Goal: Information Seeking & Learning: Understand process/instructions

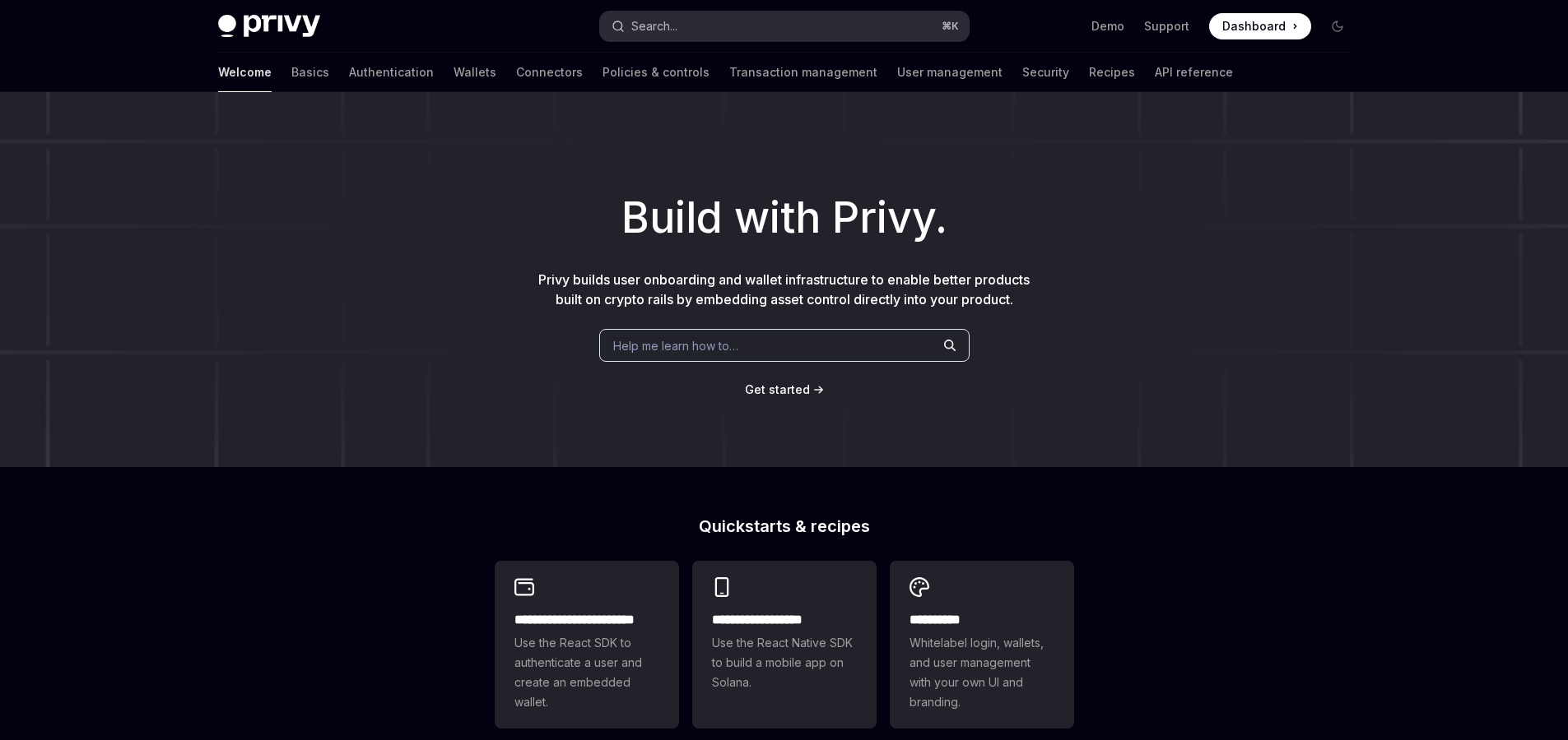
click at [771, 28] on button "Search... ⌘ K" at bounding box center [784, 27] width 369 height 29
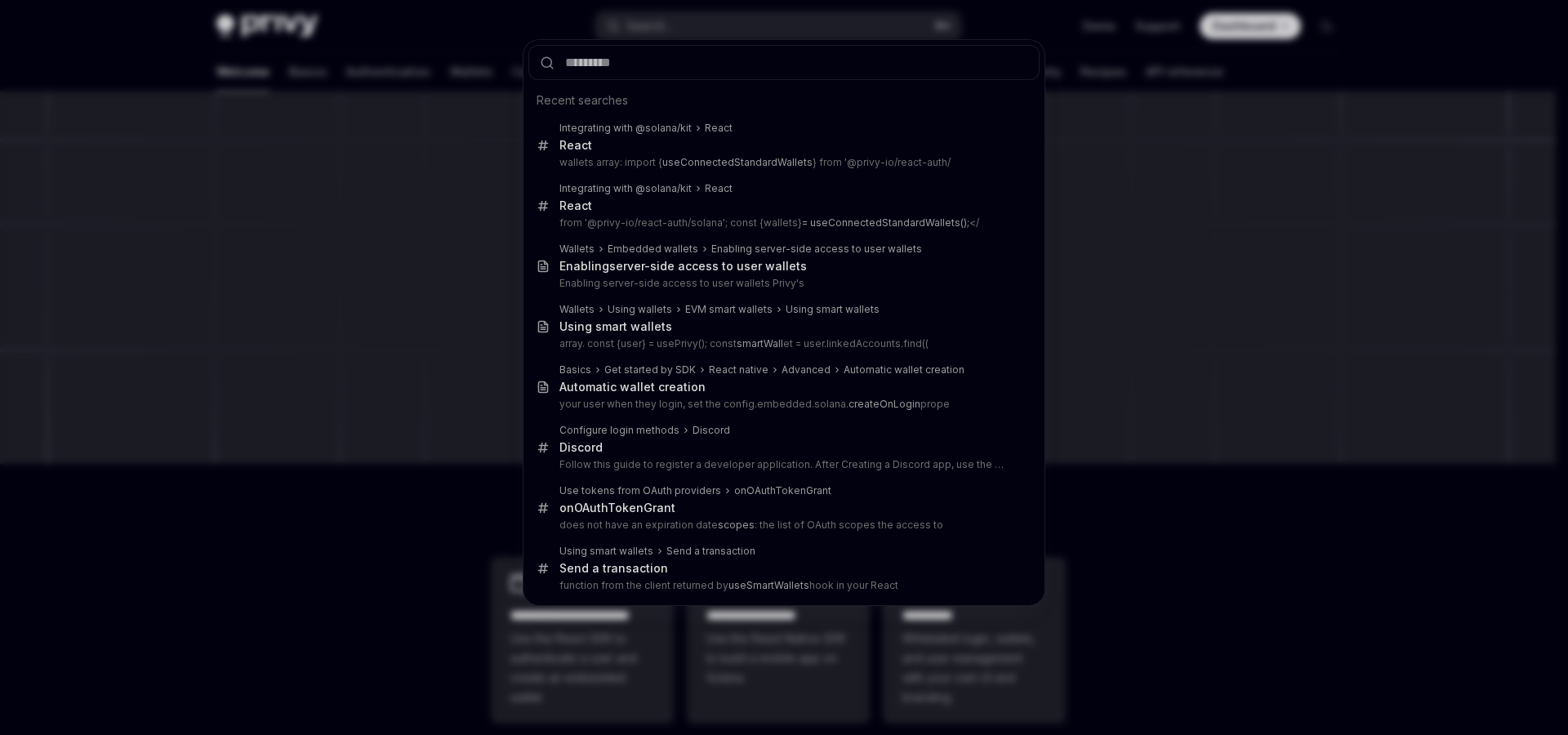
type input "**********"
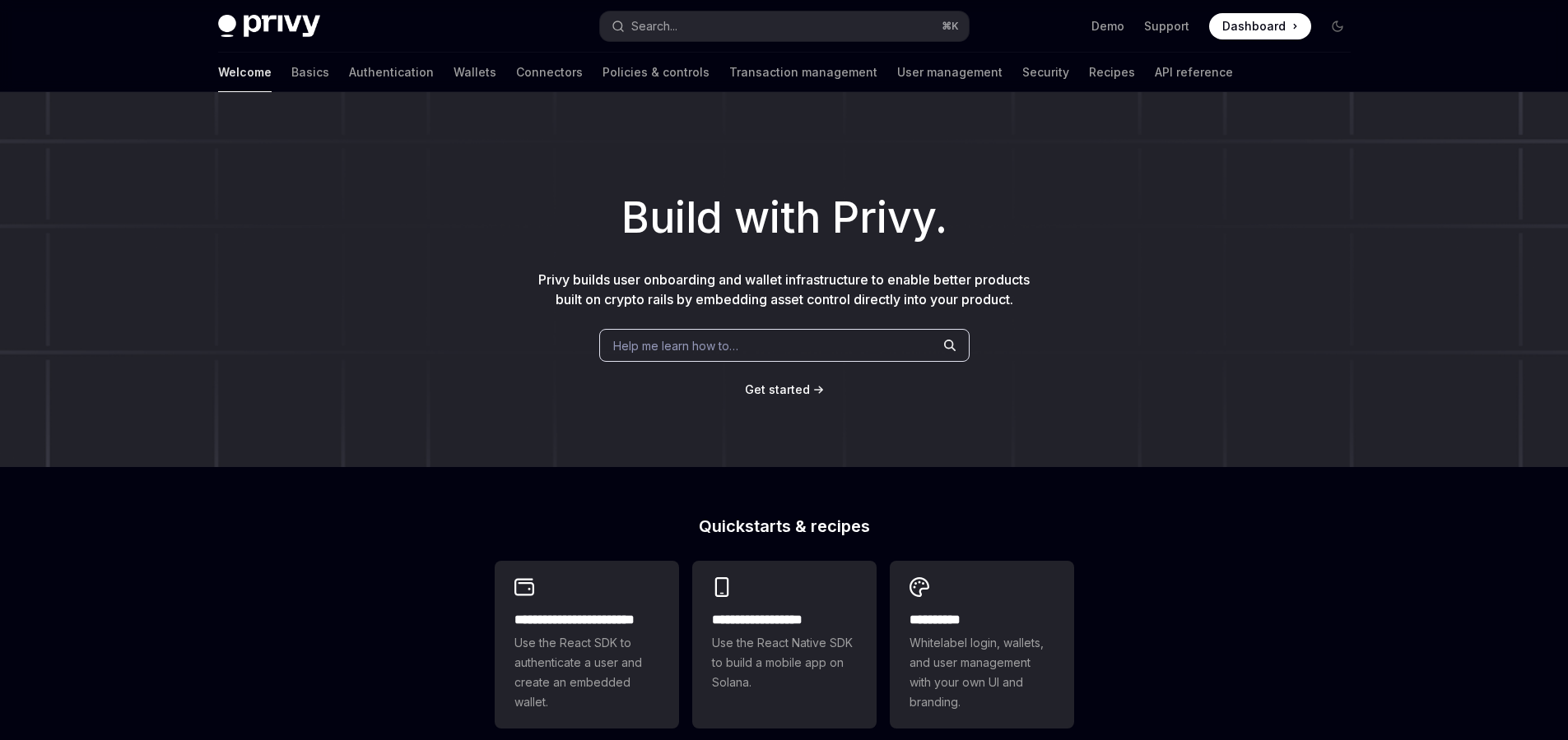
type textarea "*"
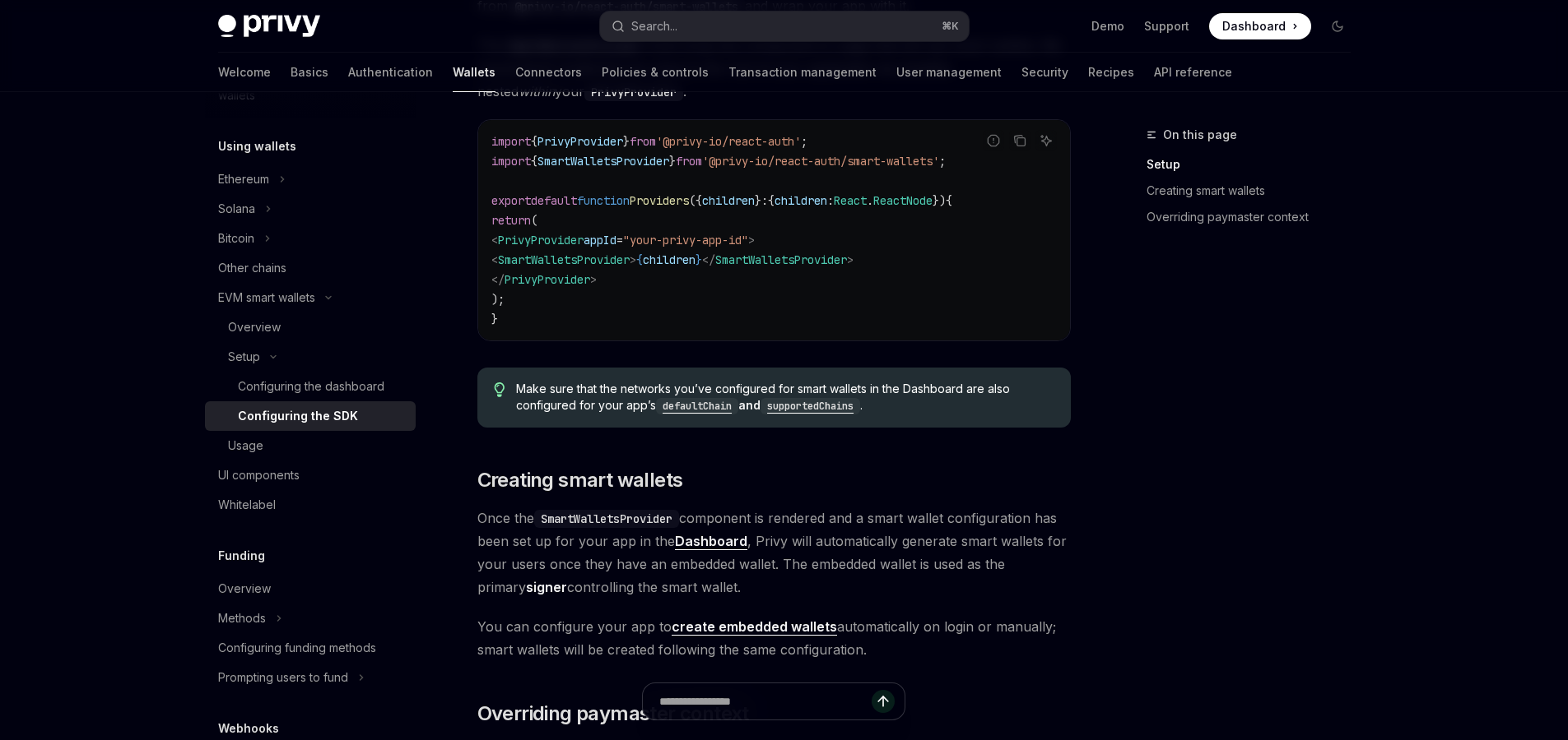
scroll to position [639, 0]
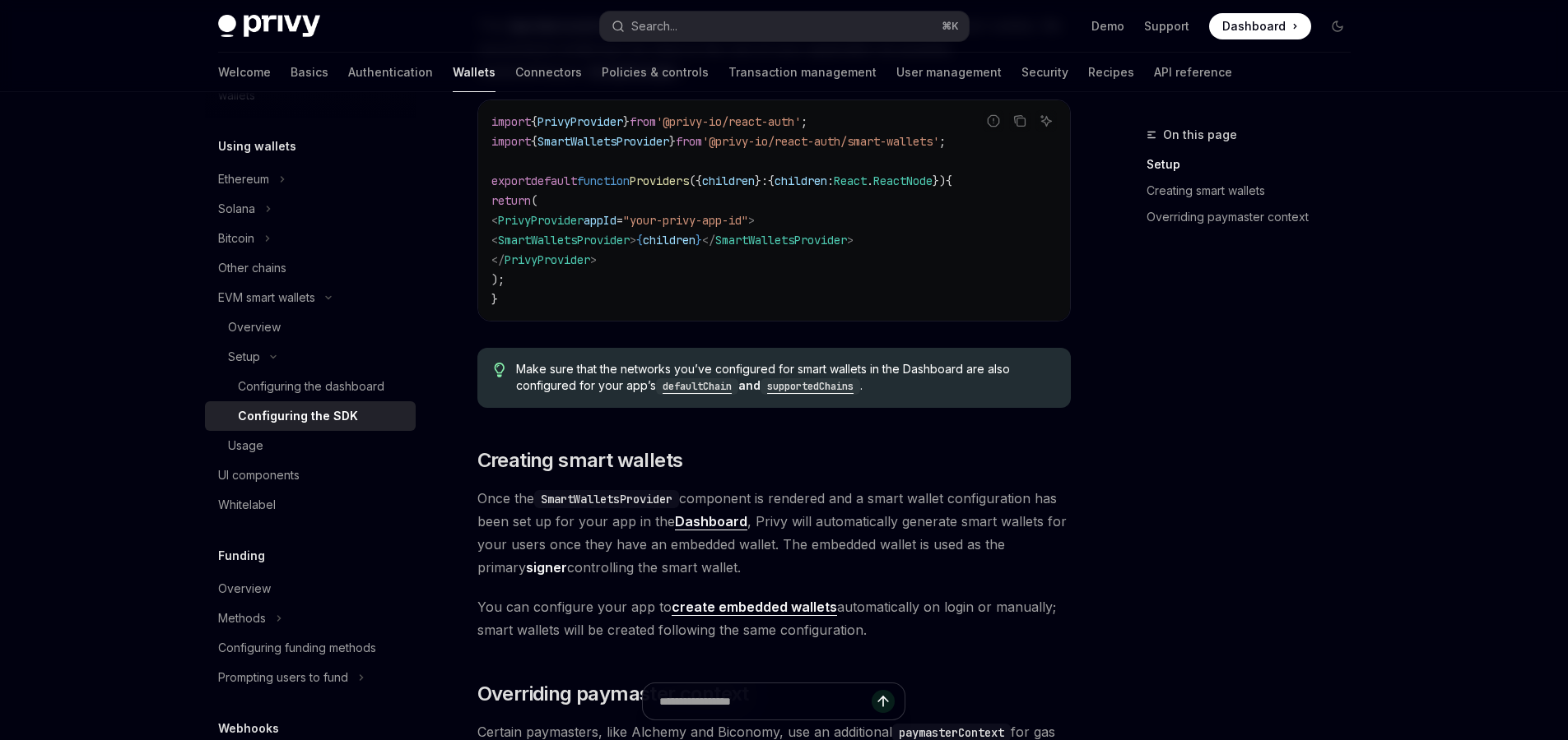
drag, startPoint x: 816, startPoint y: 422, endPoint x: 806, endPoint y: 402, distance: 22.4
click at [816, 422] on div "Looking to get started quickly? Check out our Smart Wallets starter repo . You …" at bounding box center [775, 474] width 594 height 1568
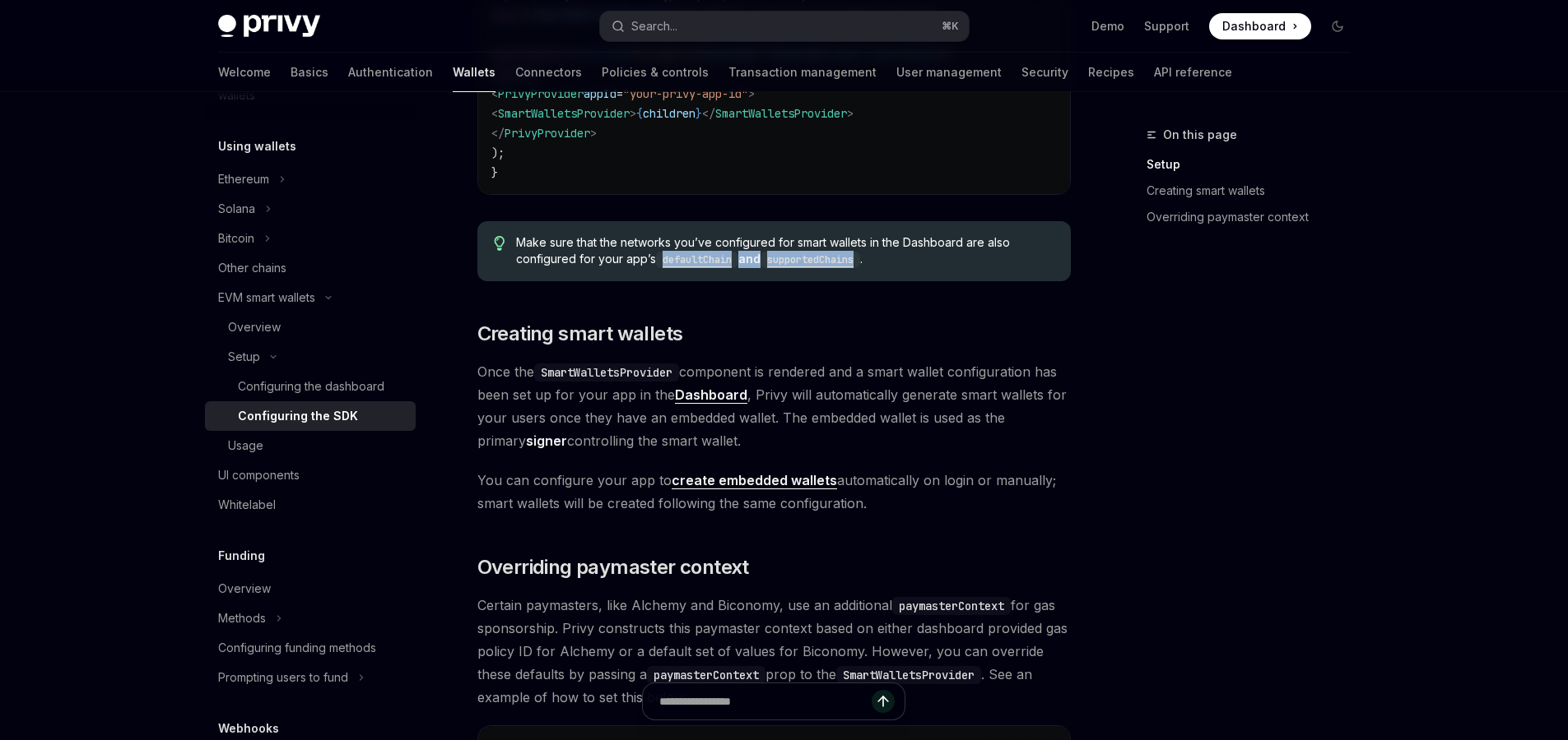
scroll to position [772, 0]
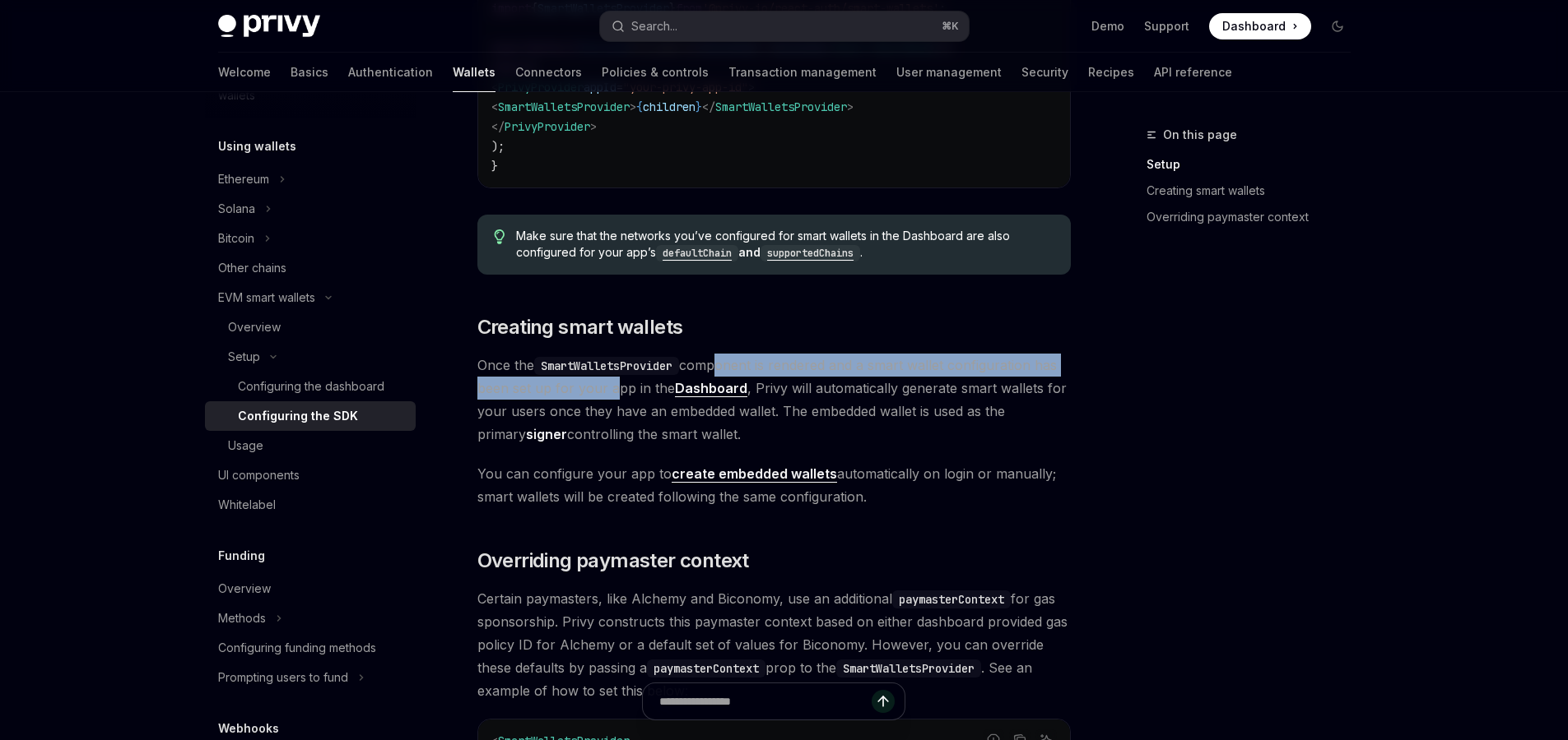
drag, startPoint x: 715, startPoint y: 367, endPoint x: 606, endPoint y: 381, distance: 109.9
click at [606, 381] on span "Once the SmartWalletsProvider component is rendered and a smart wallet configur…" at bounding box center [775, 400] width 594 height 92
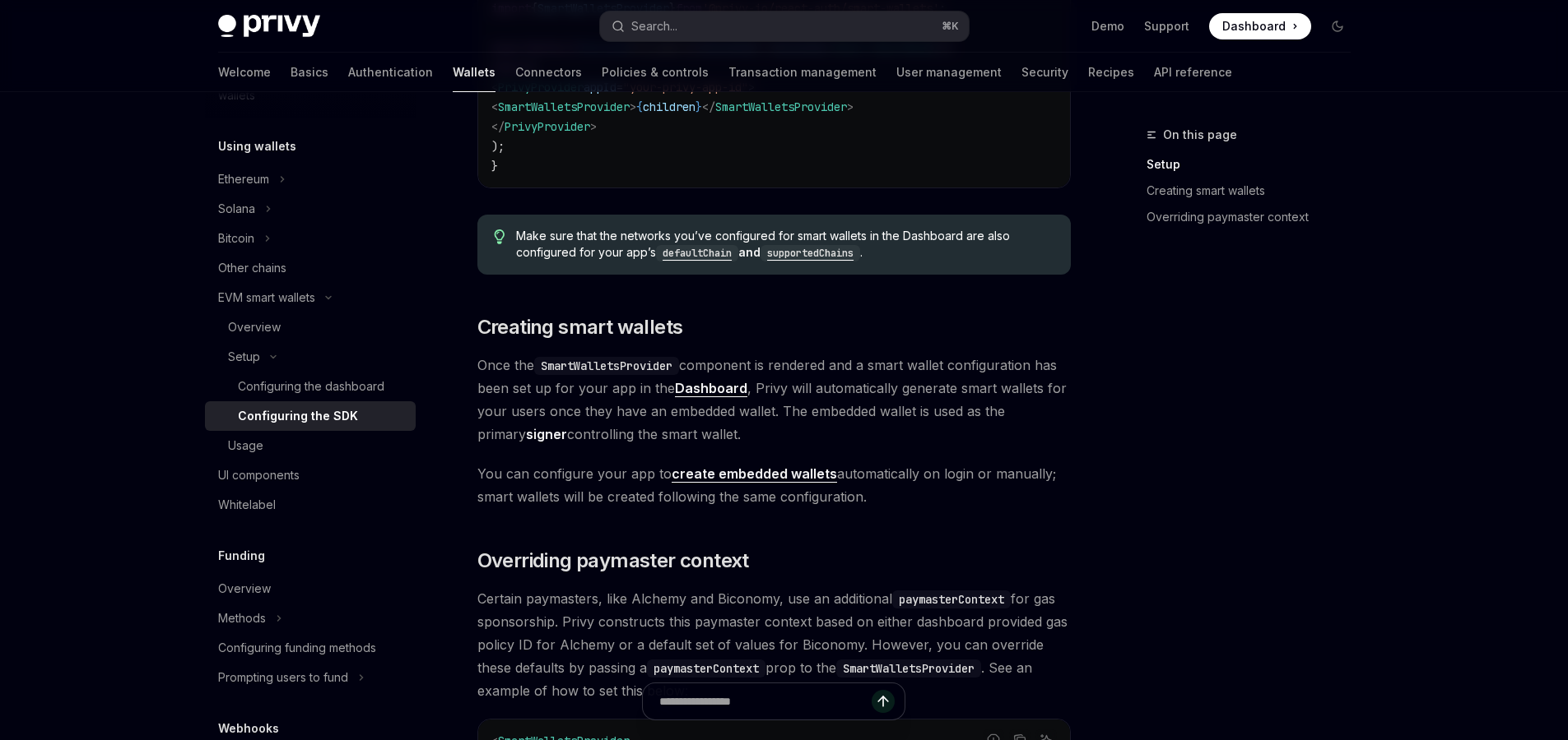
click at [654, 385] on span "Once the SmartWalletsProvider component is rendered and a smart wallet configur…" at bounding box center [775, 400] width 594 height 92
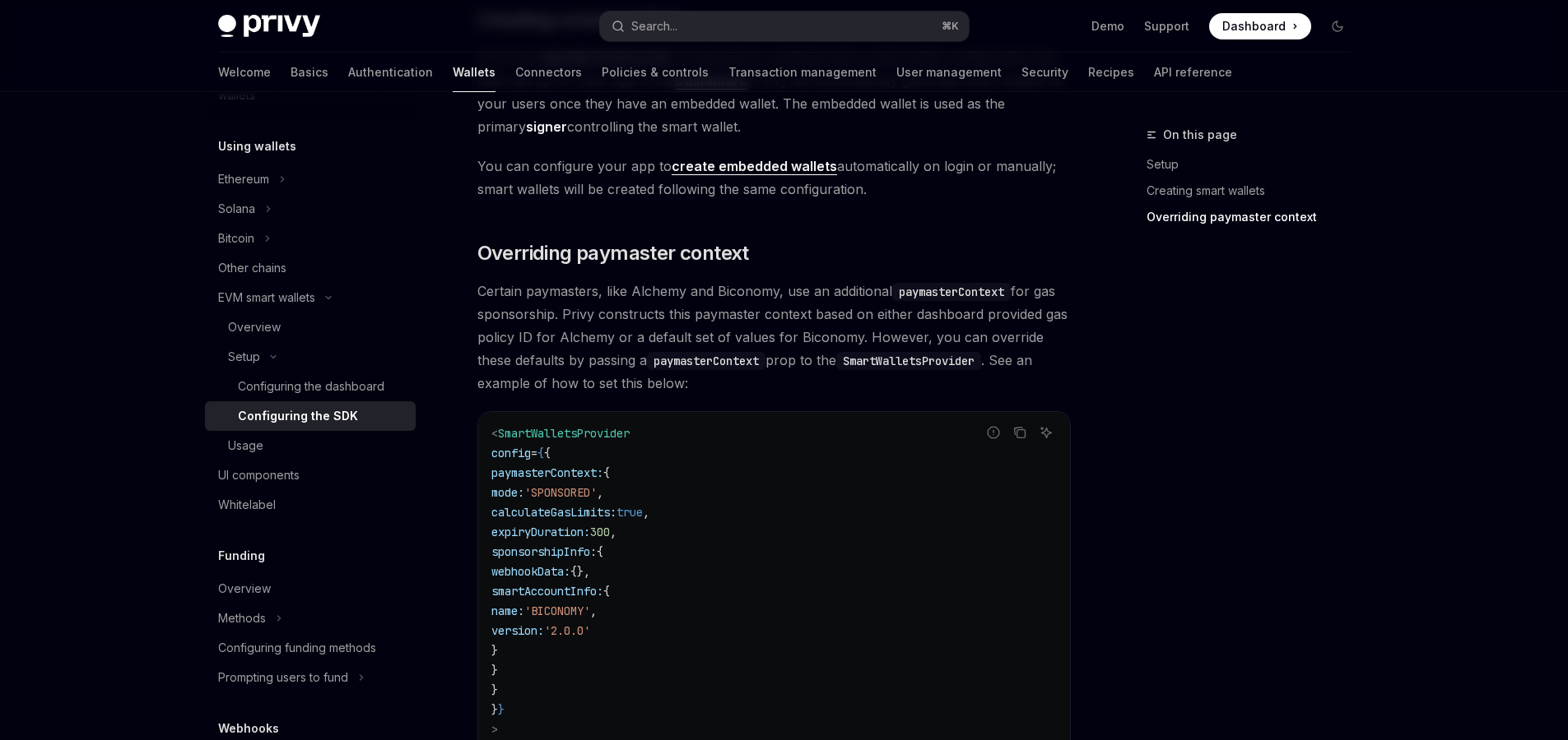
scroll to position [1079, 0]
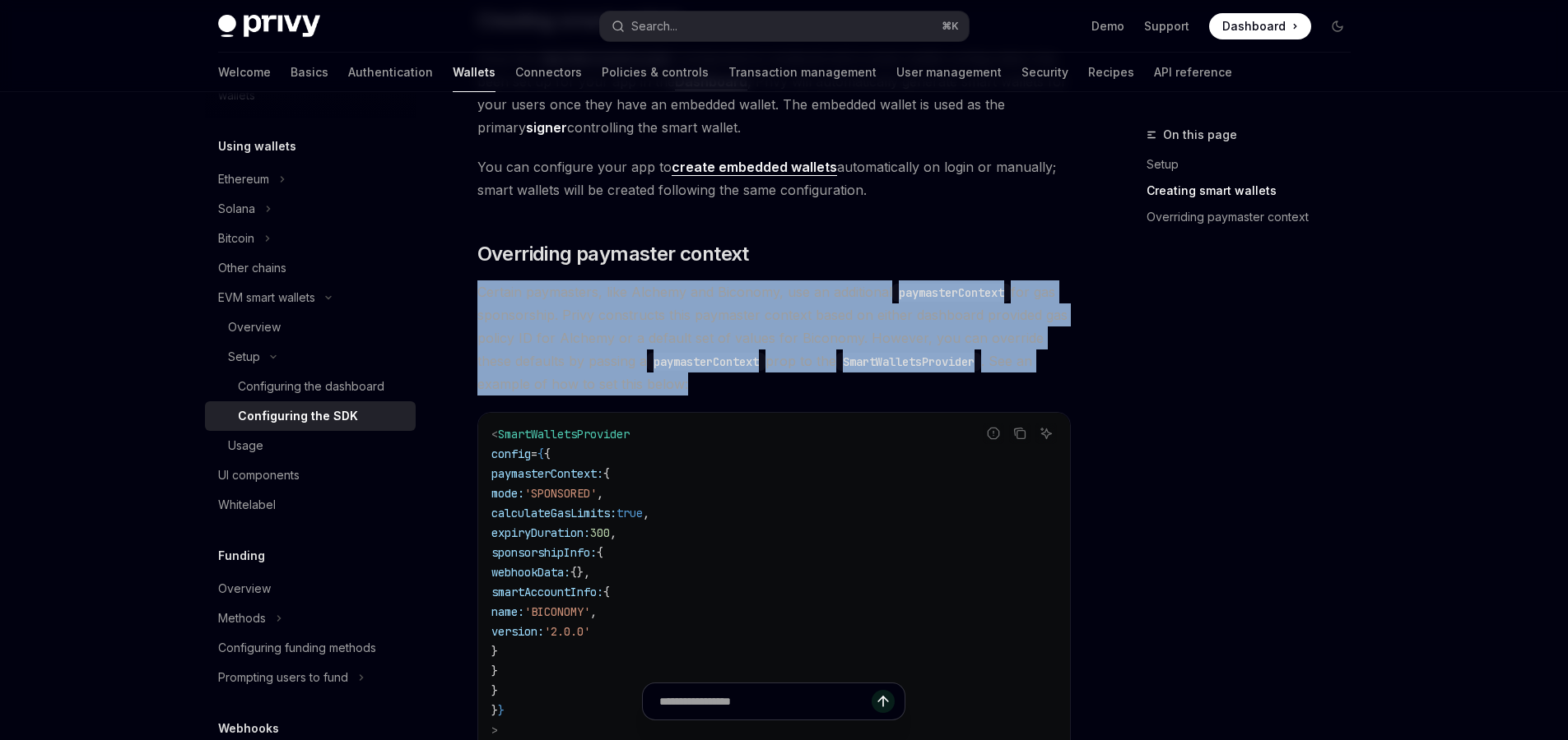
drag, startPoint x: 475, startPoint y: 290, endPoint x: 674, endPoint y: 379, distance: 218.0
click at [674, 379] on div "Setup Configure smart wallets in the SDK OpenAI Open in ChatGPT OpenAI Open in …" at bounding box center [619, 65] width 908 height 2038
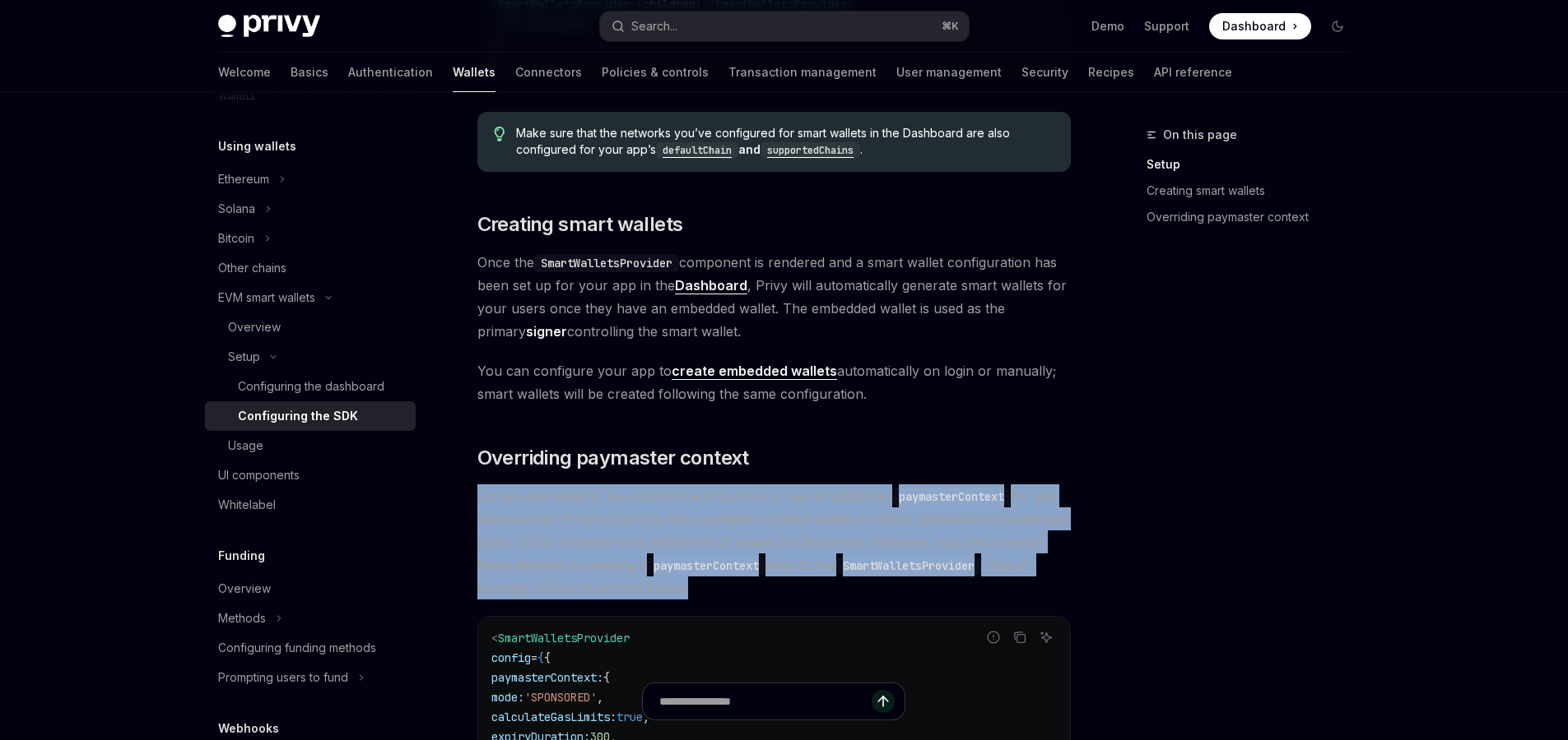
scroll to position [875, 0]
click at [696, 22] on button "Search... ⌘ K" at bounding box center [784, 27] width 369 height 29
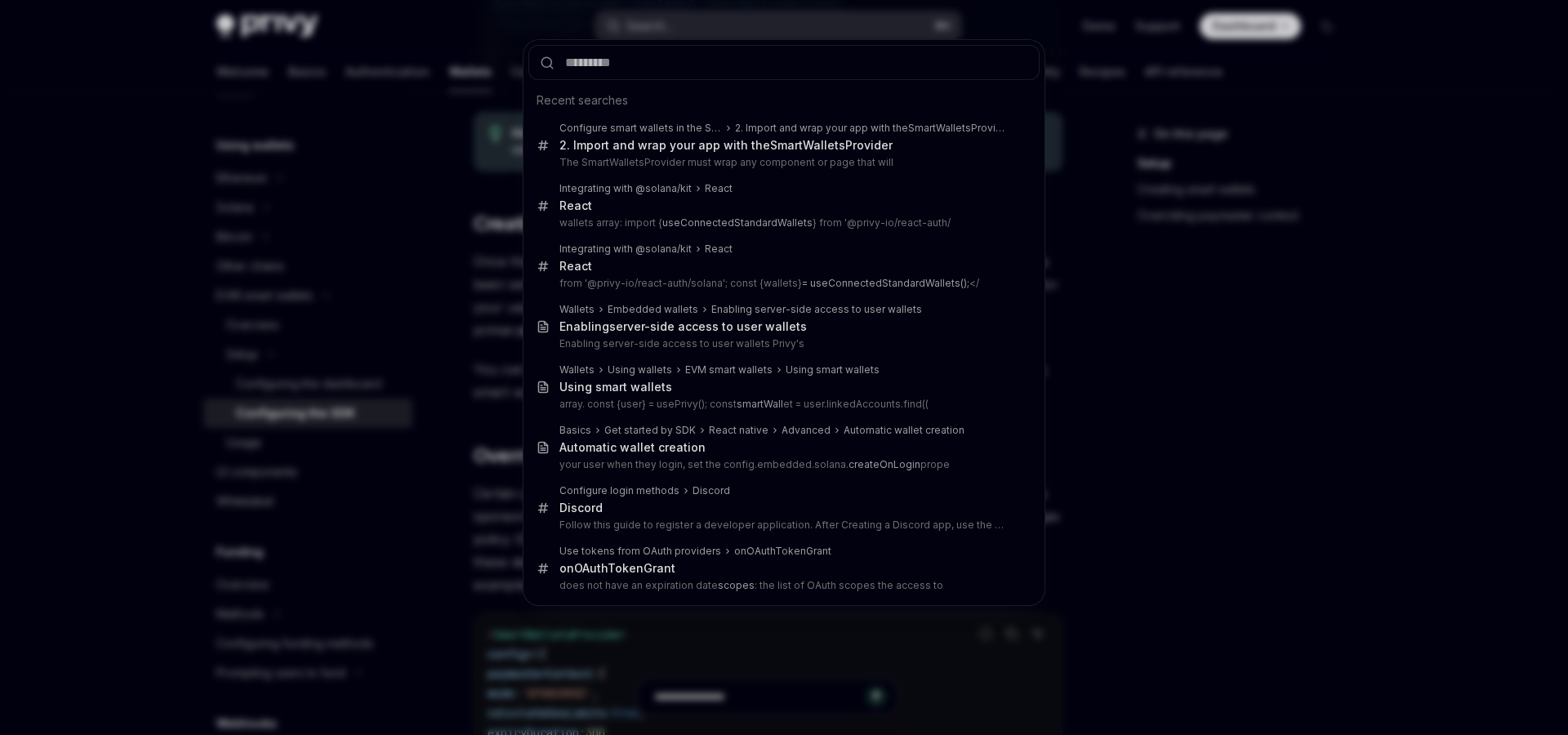
type input "**********"
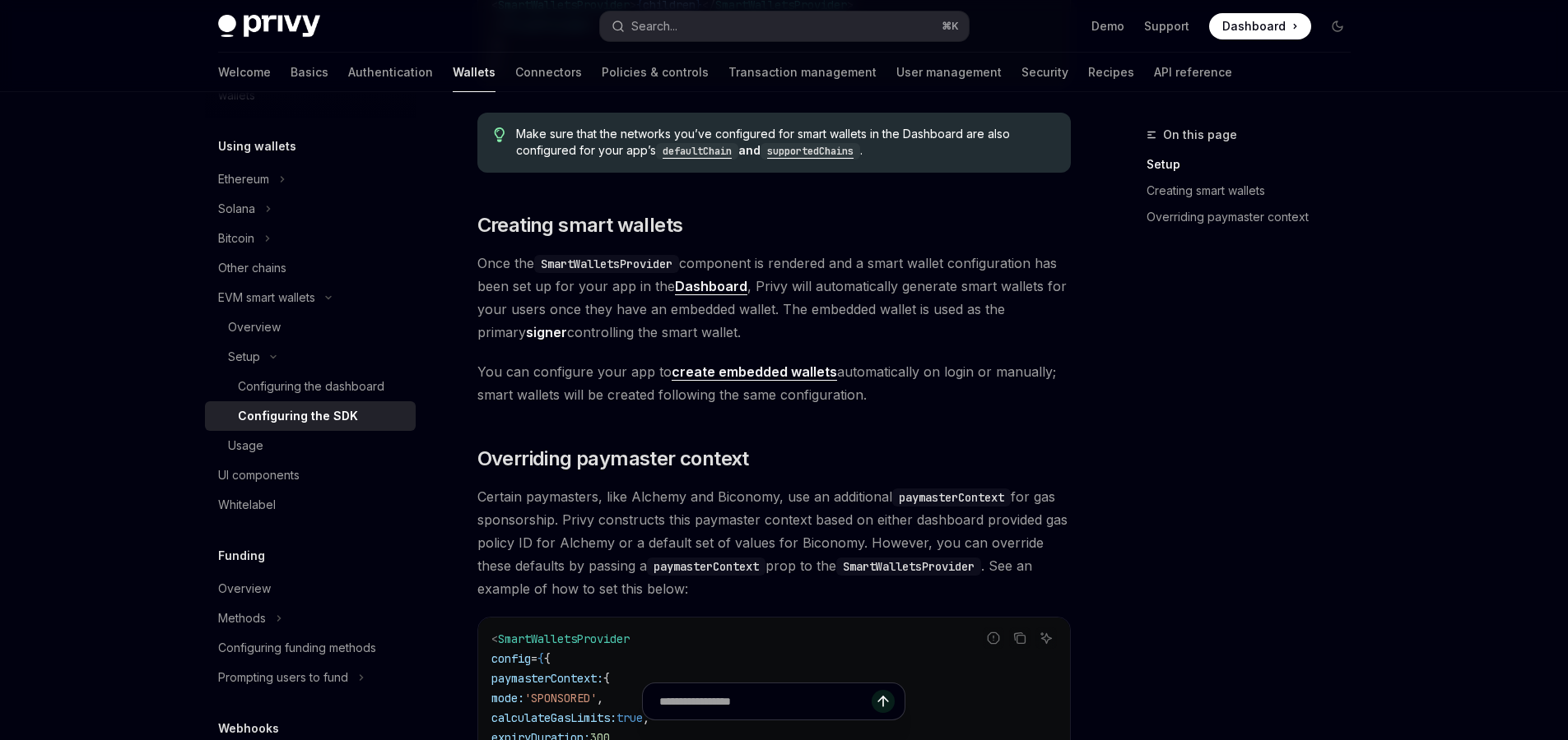
type textarea "*"
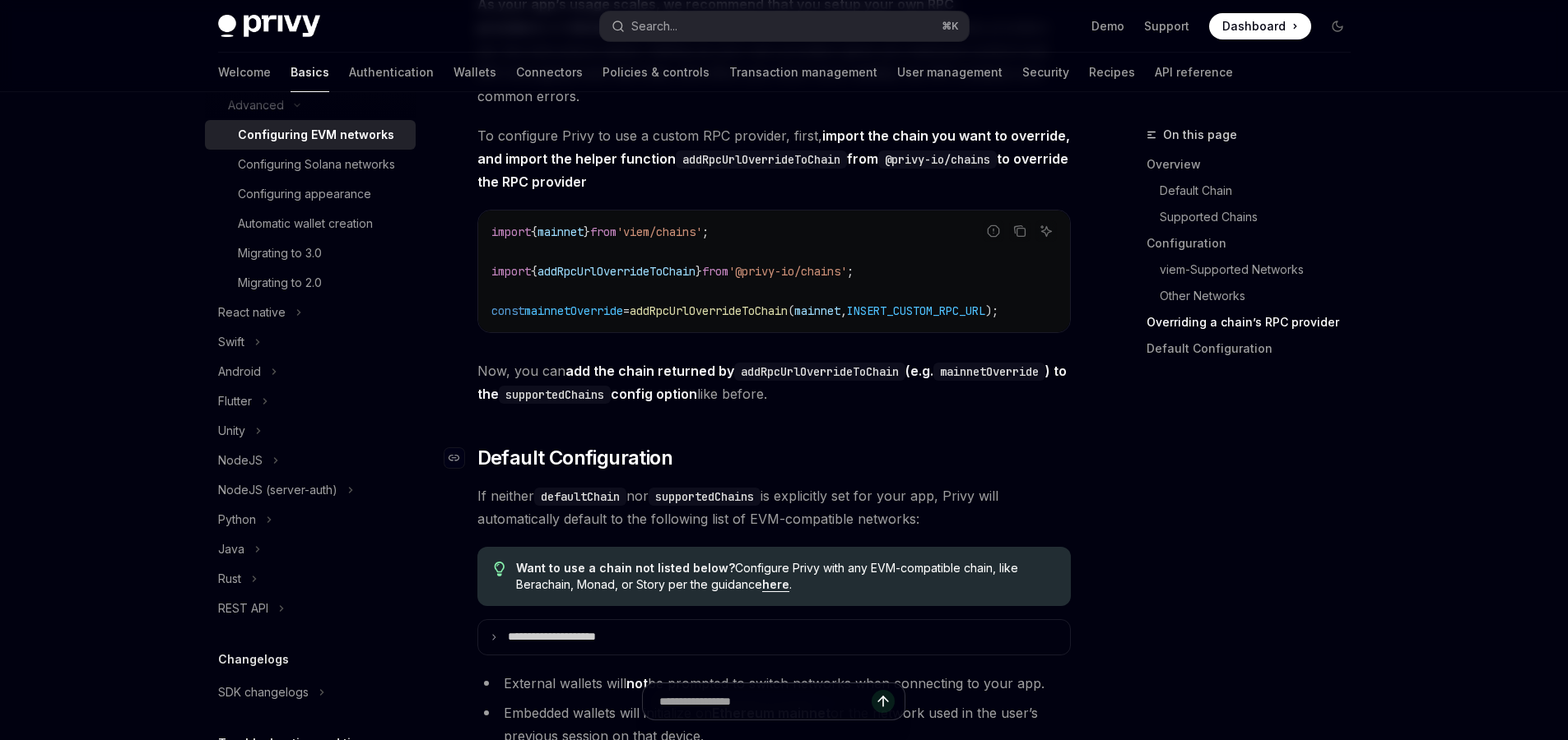
scroll to position [3746, 0]
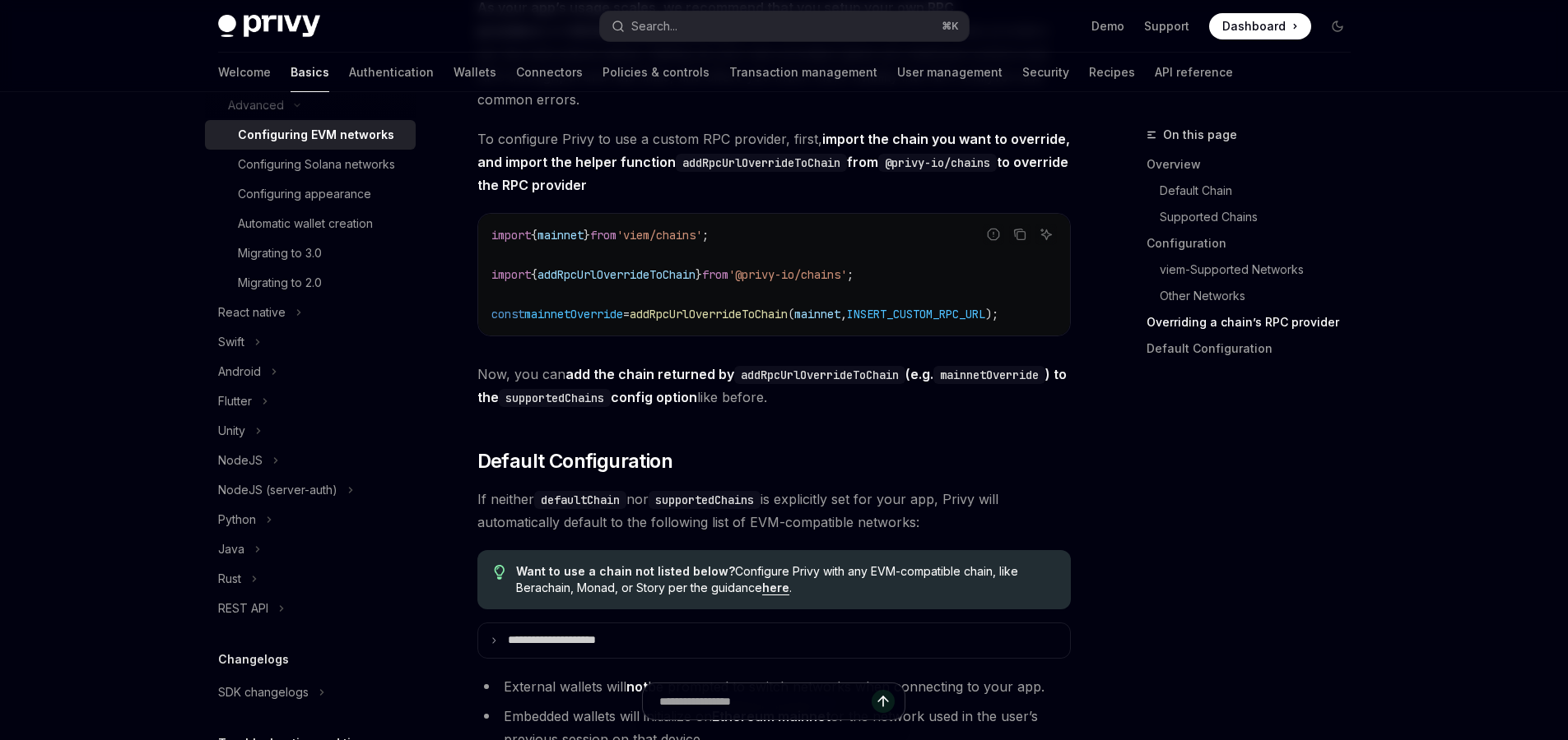
click at [723, 321] on span "addRpcUrlOverrideToChain" at bounding box center [708, 313] width 158 height 15
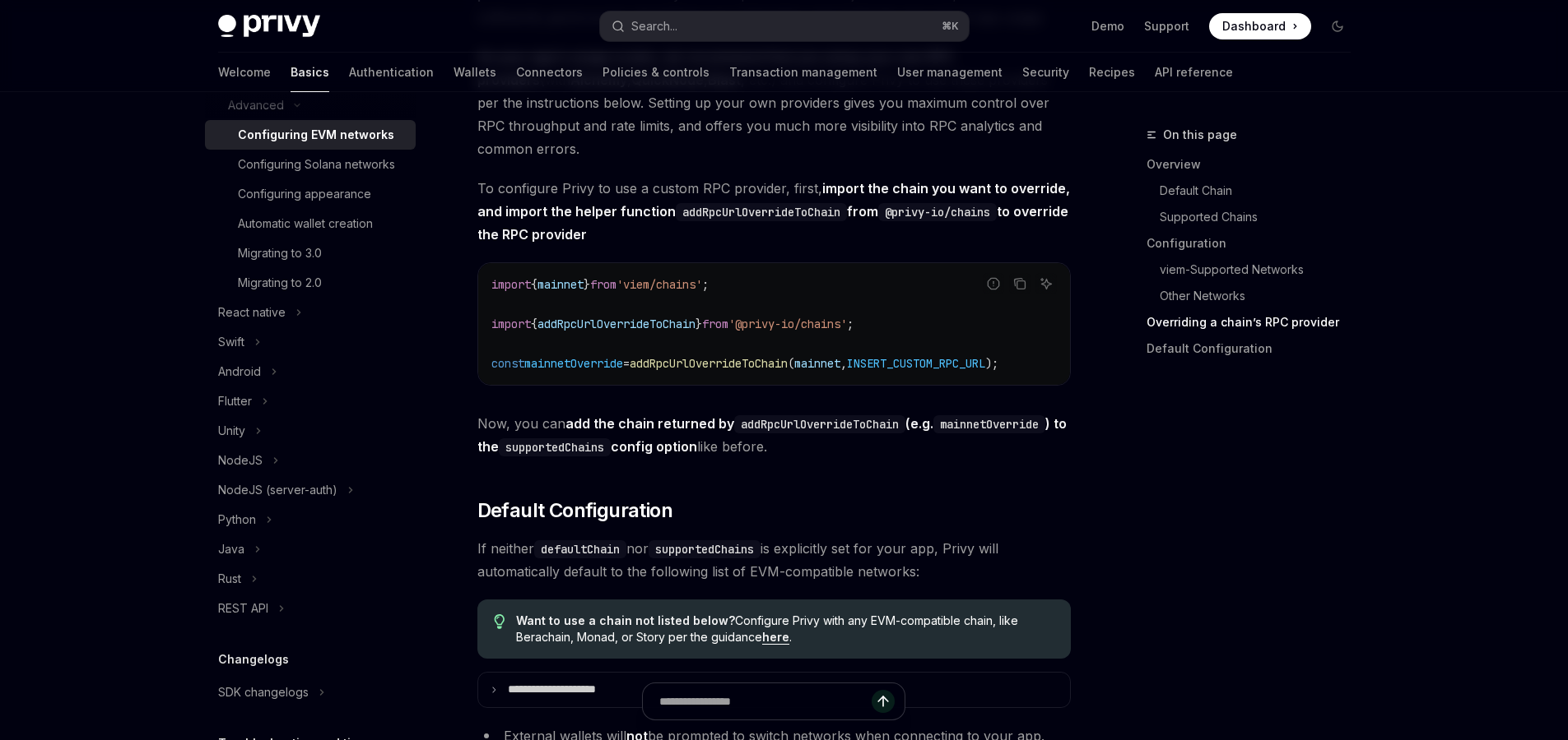
scroll to position [3694, 0]
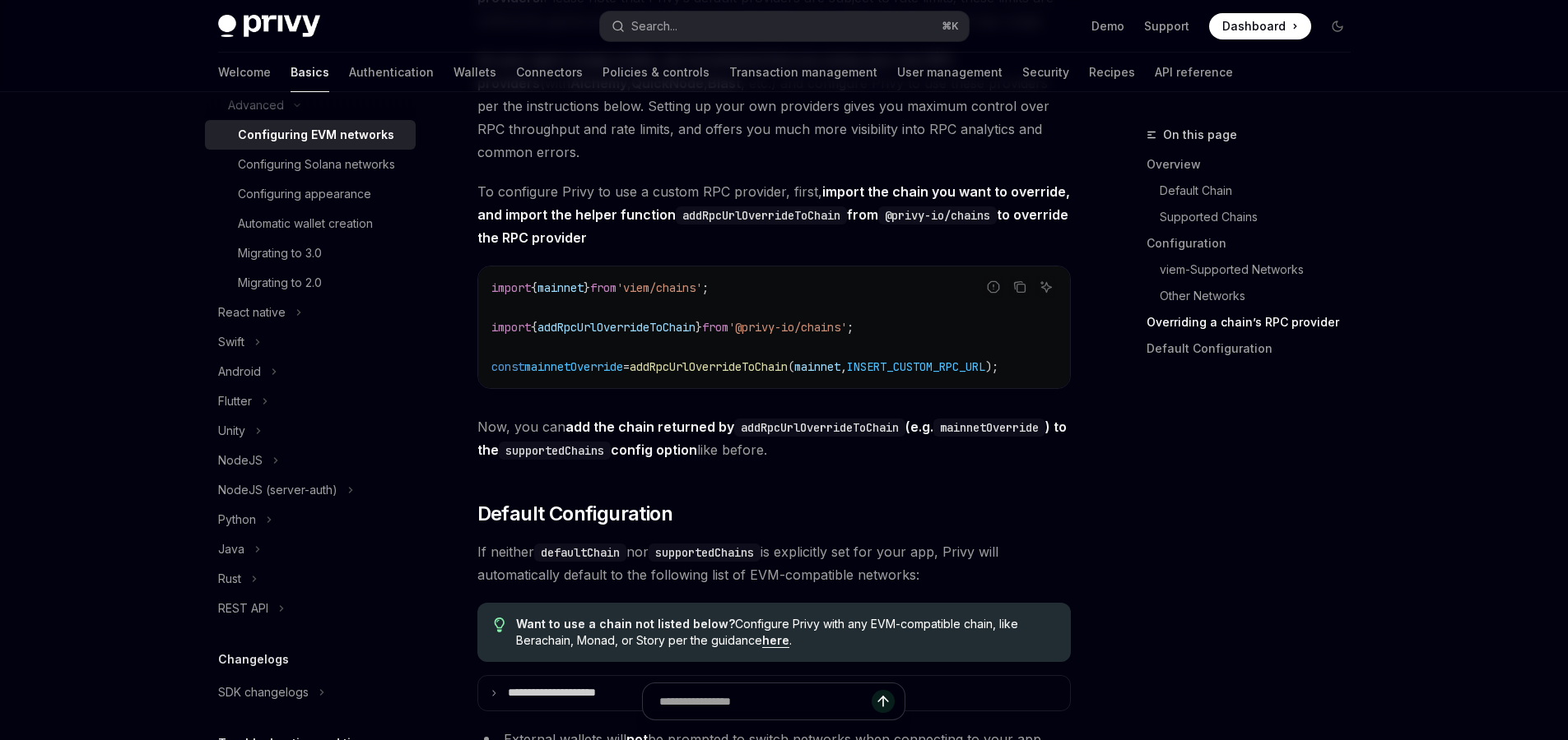
click at [669, 374] on span "addRpcUrlOverrideToChain" at bounding box center [708, 367] width 158 height 15
drag, startPoint x: 652, startPoint y: 381, endPoint x: 453, endPoint y: 377, distance: 199.0
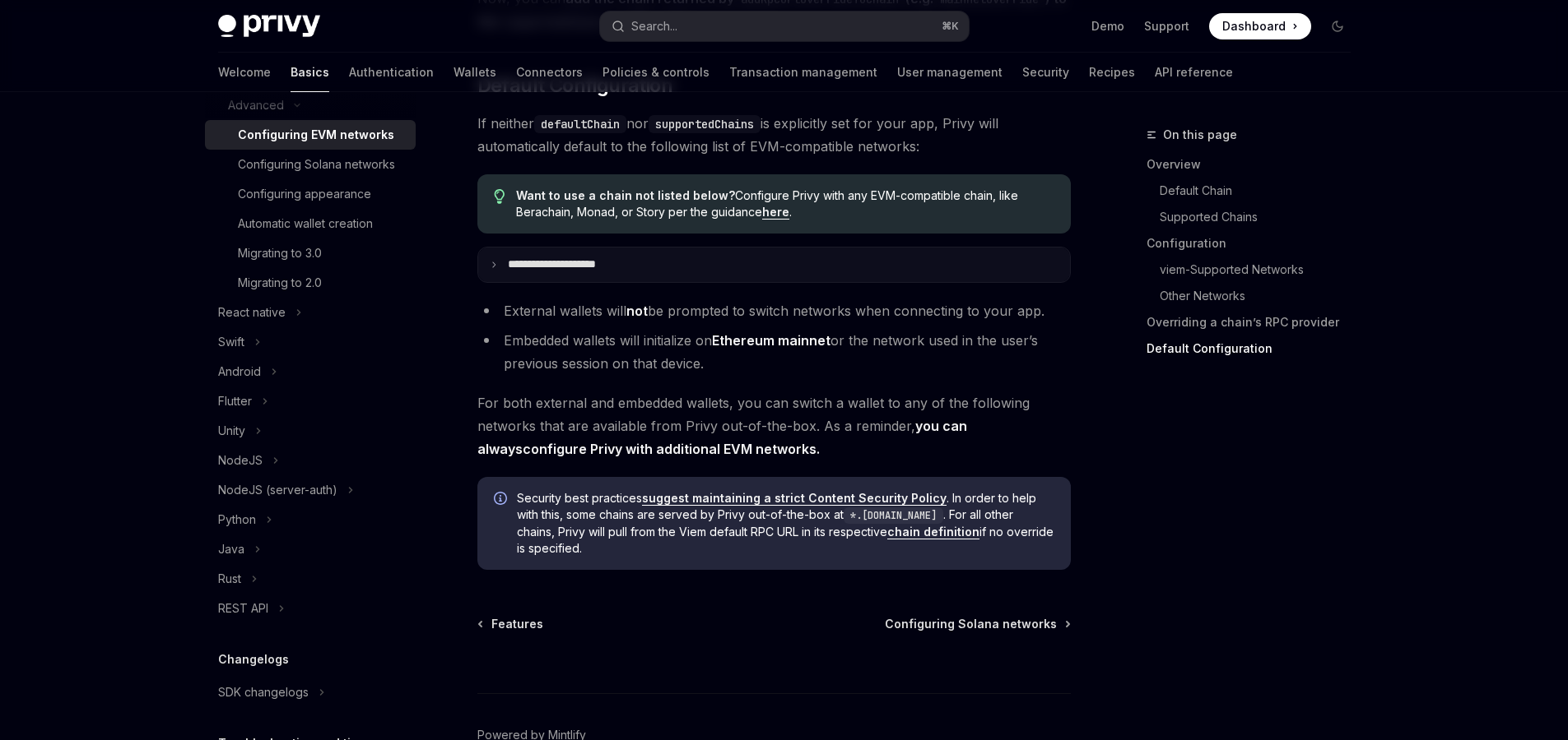
scroll to position [4121, 0]
click at [567, 276] on summary "**********" at bounding box center [774, 266] width 592 height 34
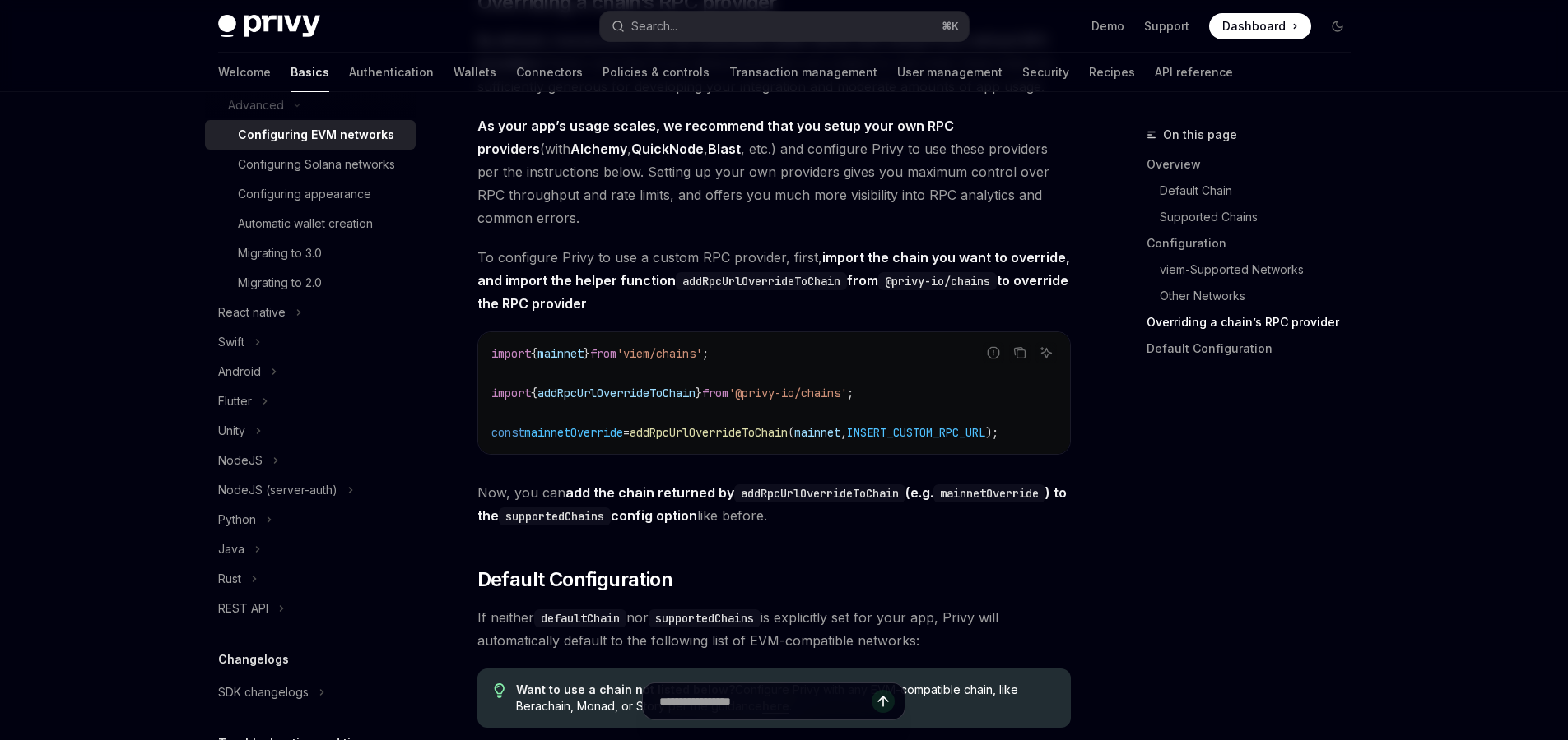
scroll to position [3631, 0]
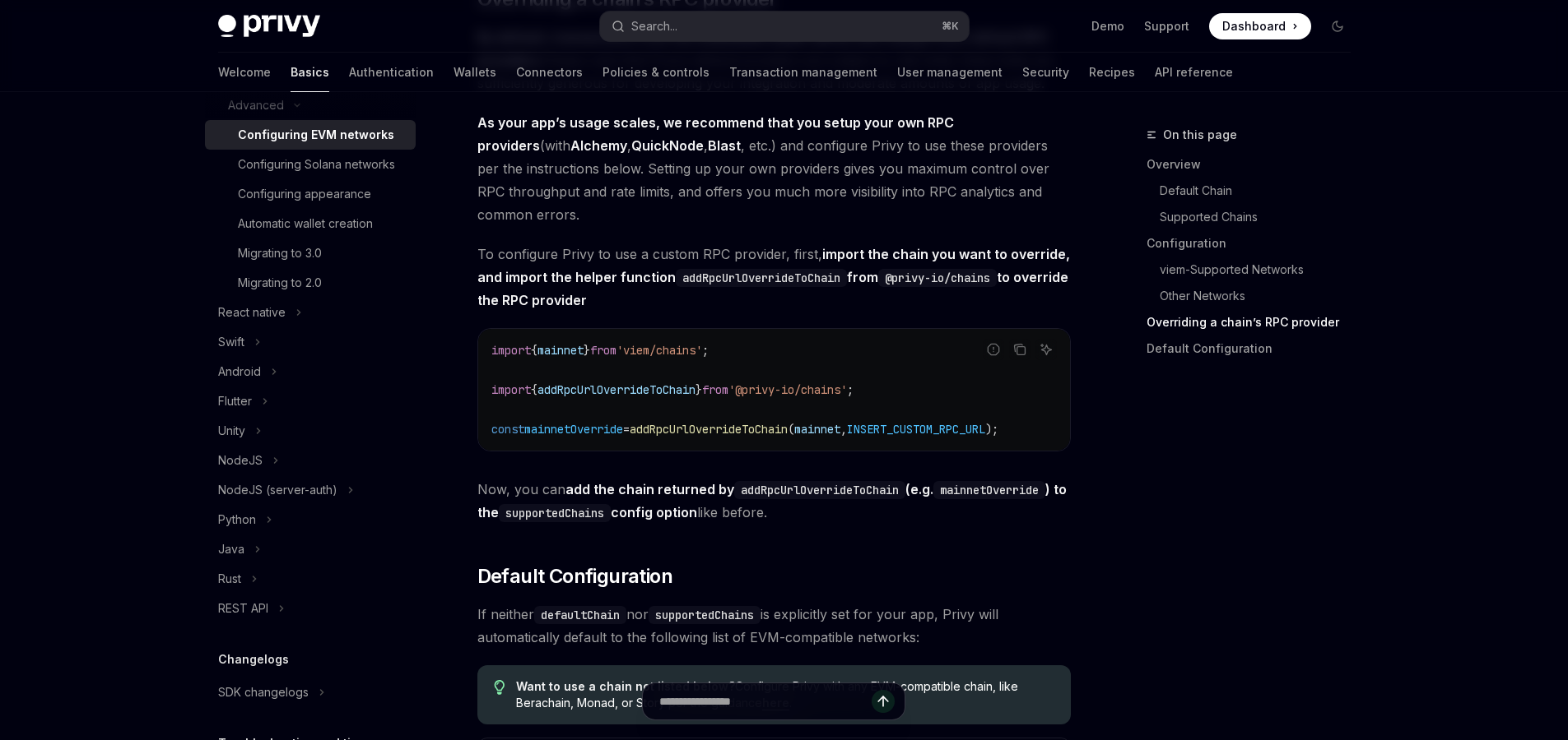
click at [741, 437] on span "addRpcUrlOverrideToChain" at bounding box center [708, 428] width 158 height 15
copy span "addRpcUrlOverrideToChain"
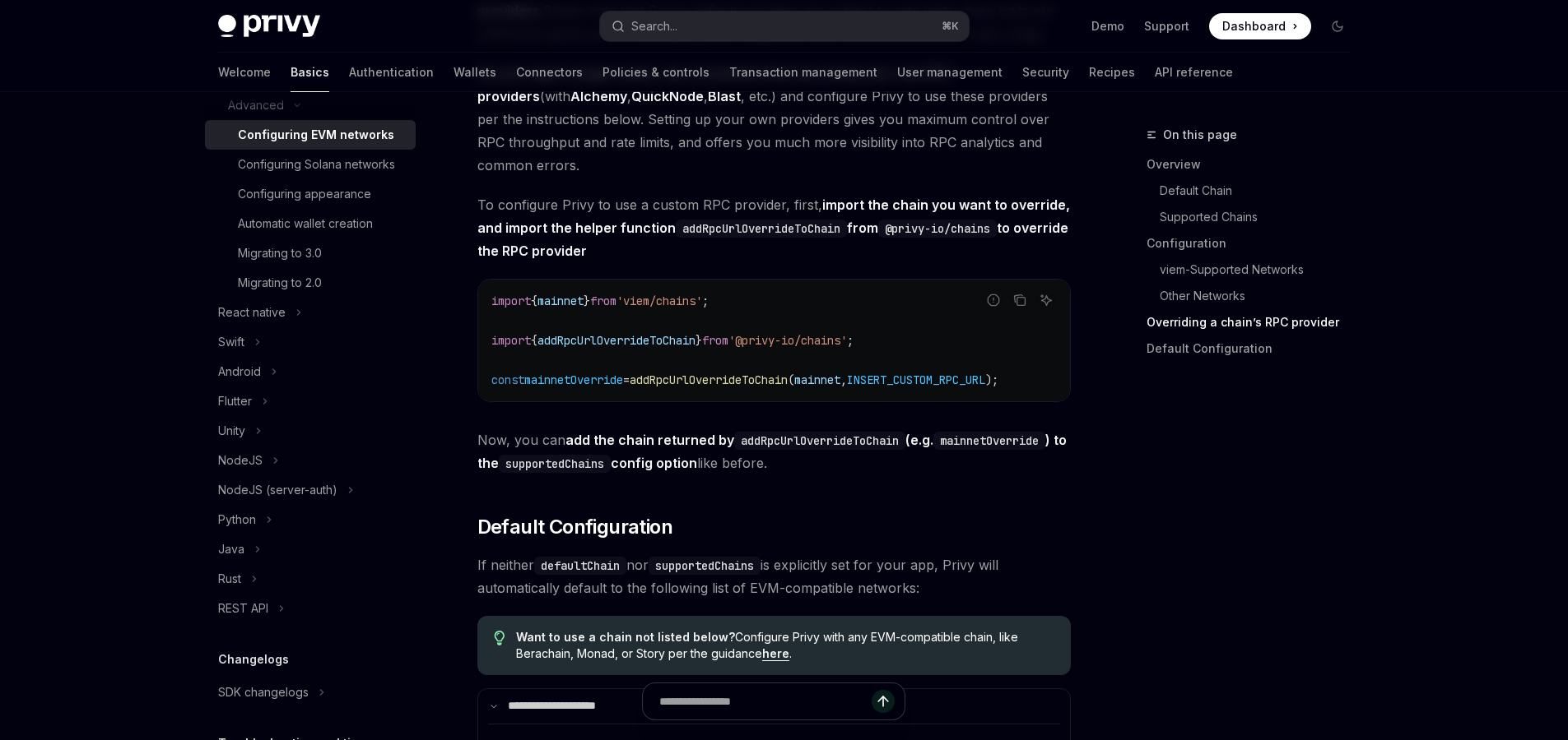
scroll to position [3686, 0]
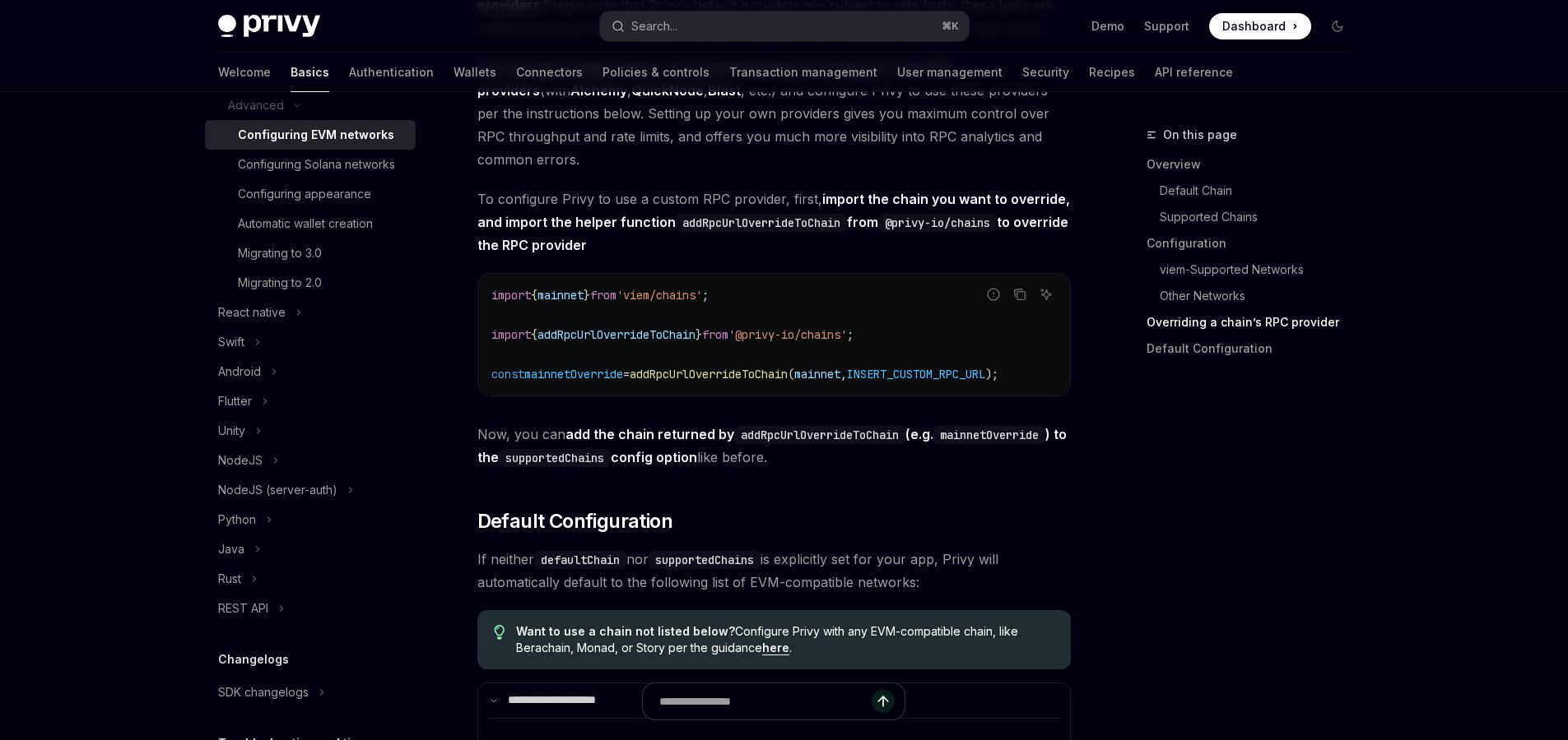
click at [900, 381] on span "INSERT_CUSTOM_RPC_URL" at bounding box center [915, 373] width 139 height 15
drag, startPoint x: 892, startPoint y: 389, endPoint x: 720, endPoint y: 391, distance: 172.0
click at [720, 381] on span "const mainnetOverride = addRpcUrlOverrideToChain ( mainnet , INSERT_CUSTOM_RPC_…" at bounding box center [745, 373] width 507 height 15
click at [720, 381] on span "addRpcUrlOverrideToChain" at bounding box center [708, 373] width 158 height 15
click at [834, 336] on code "import { mainnet } from 'viem/chains' ; import { addRpcUrlOverrideToChain } fro…" at bounding box center [774, 334] width 565 height 98
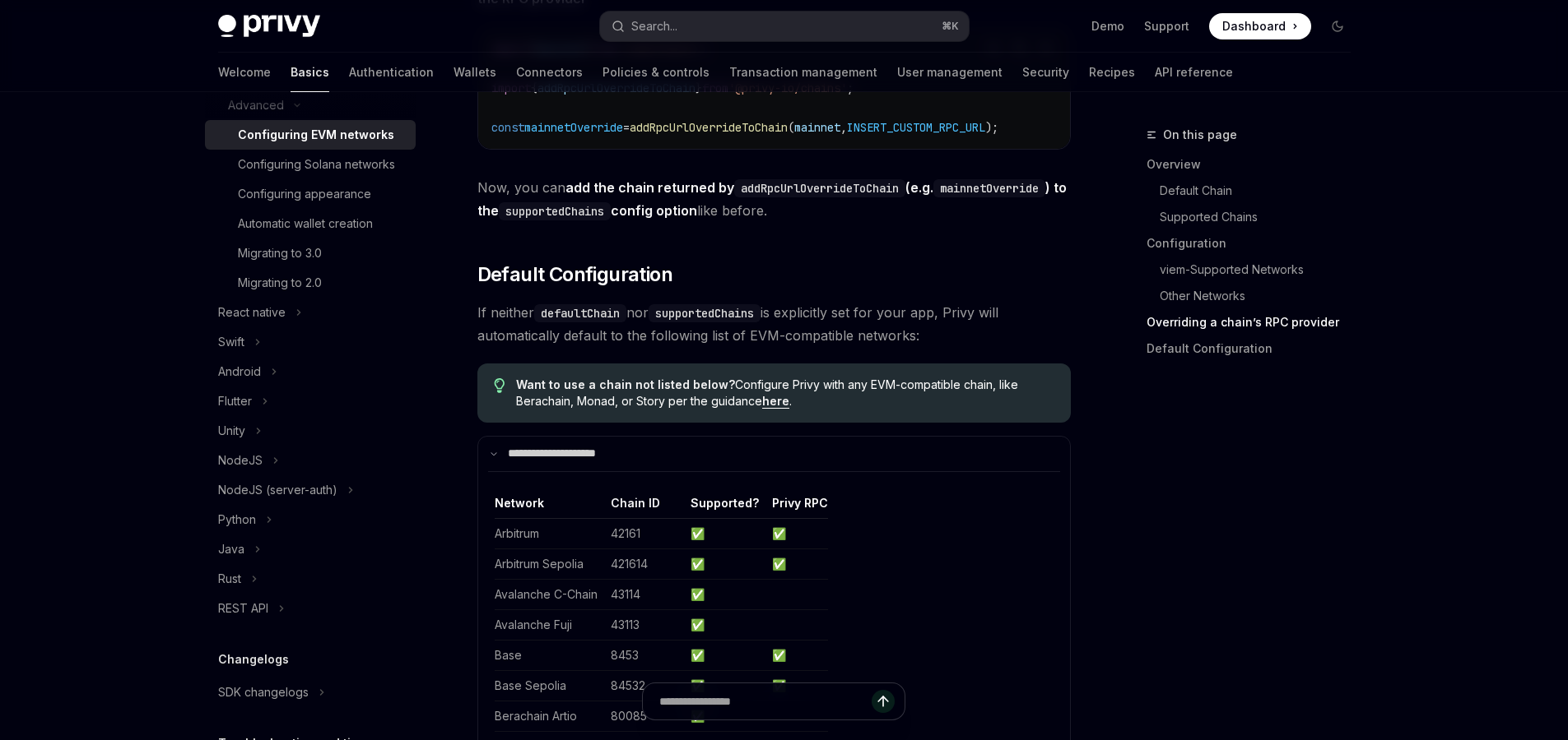
scroll to position [3930, 0]
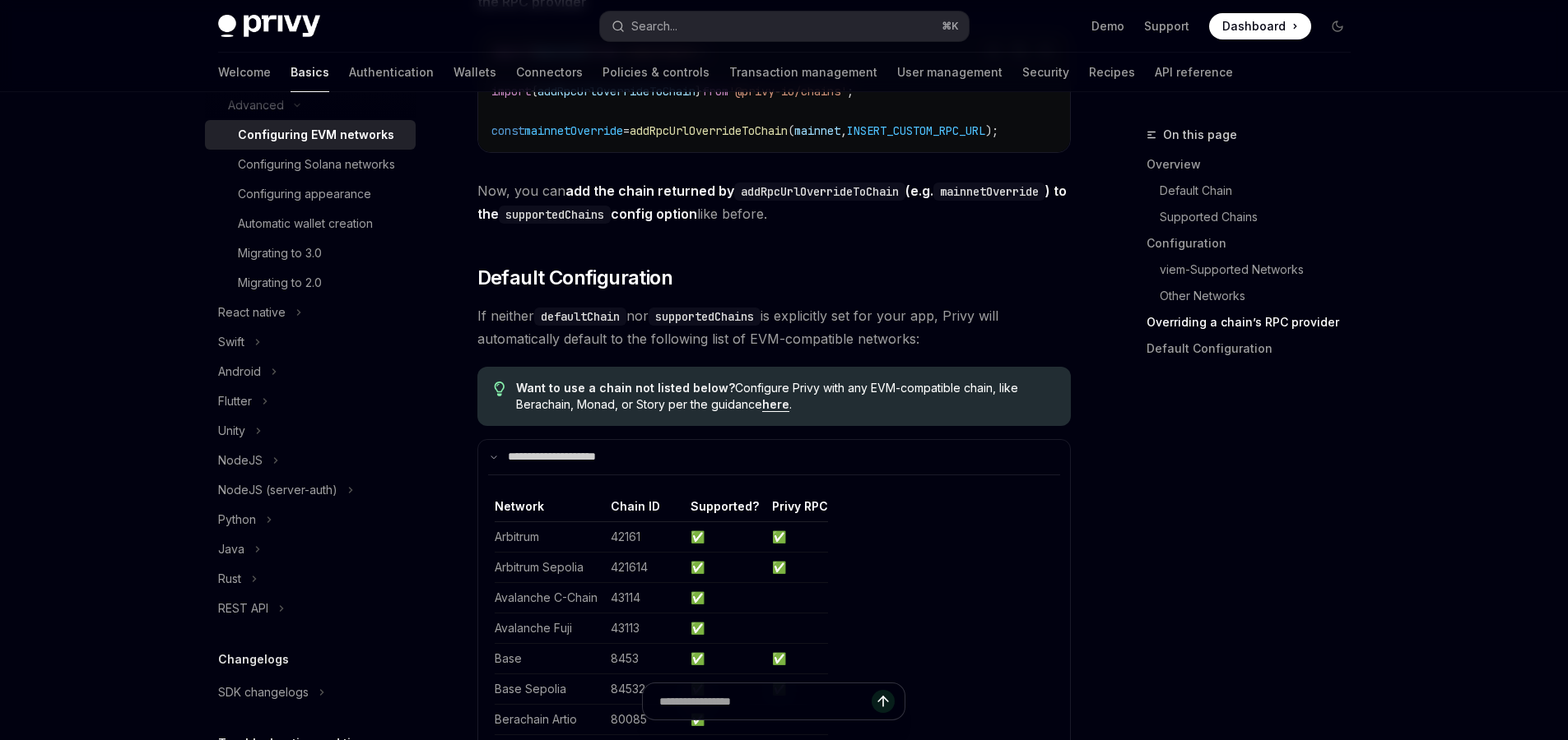
click at [781, 412] on link "here" at bounding box center [776, 404] width 28 height 15
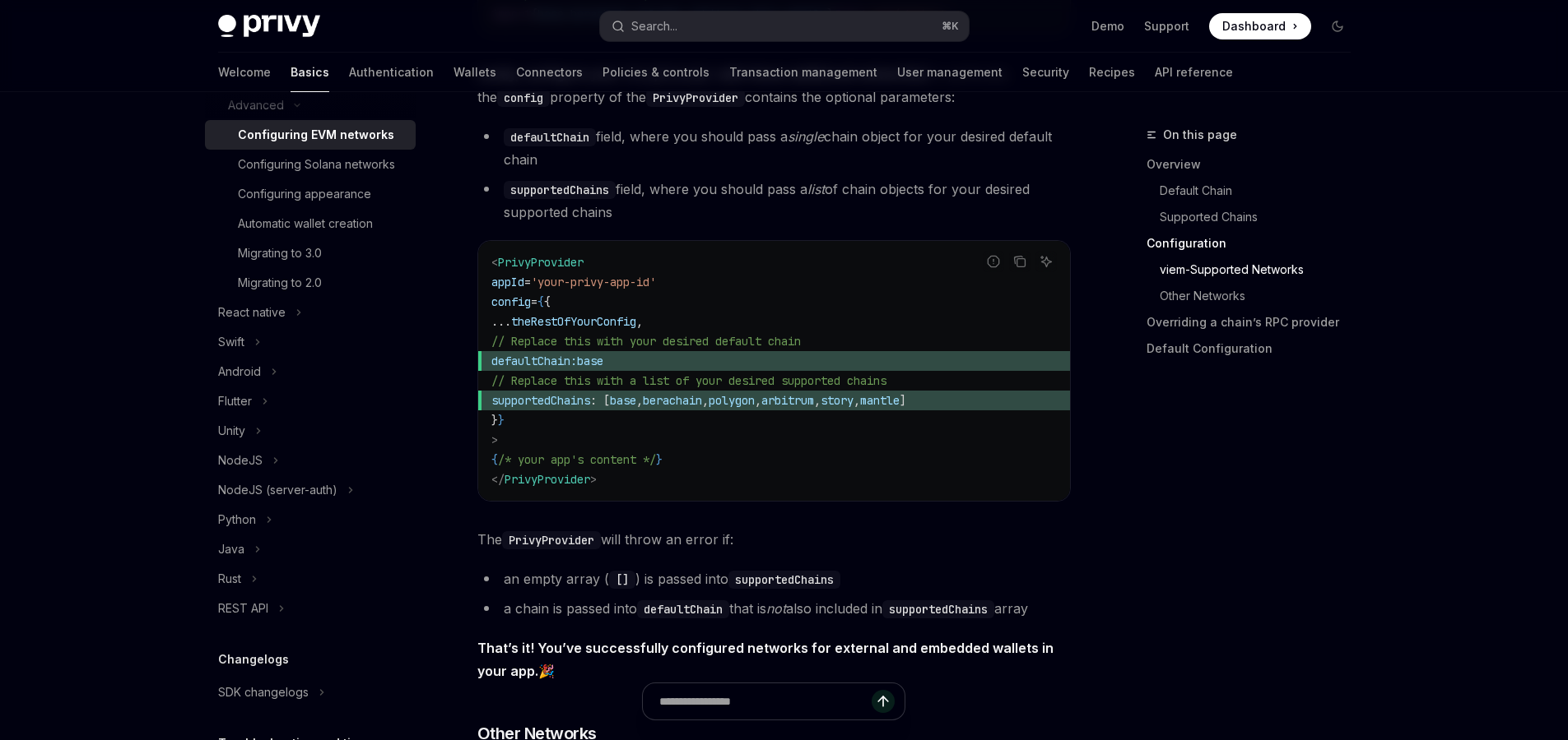
scroll to position [2144, 0]
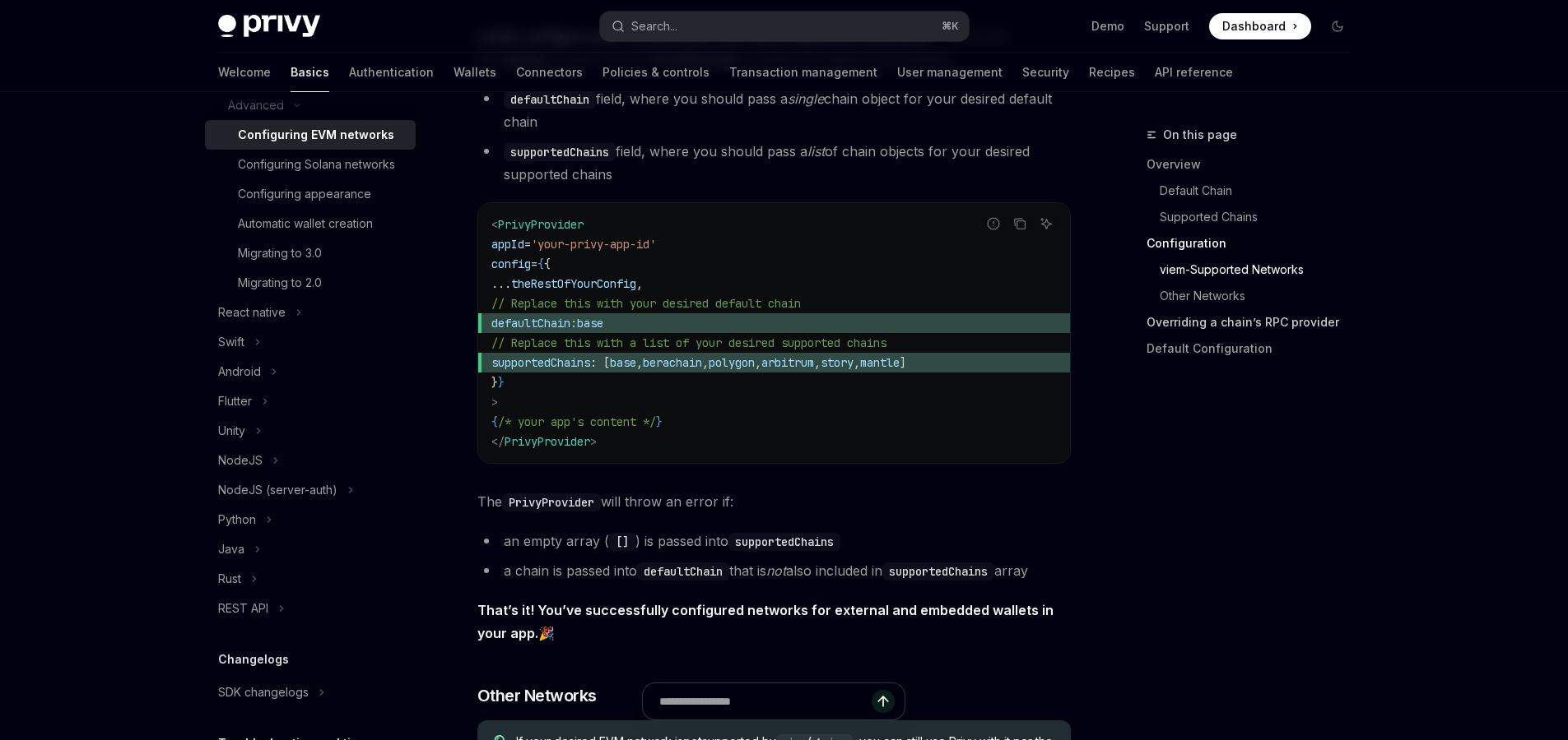
click at [1233, 323] on link "Overriding a chain’s RPC provider" at bounding box center [1254, 322] width 217 height 27
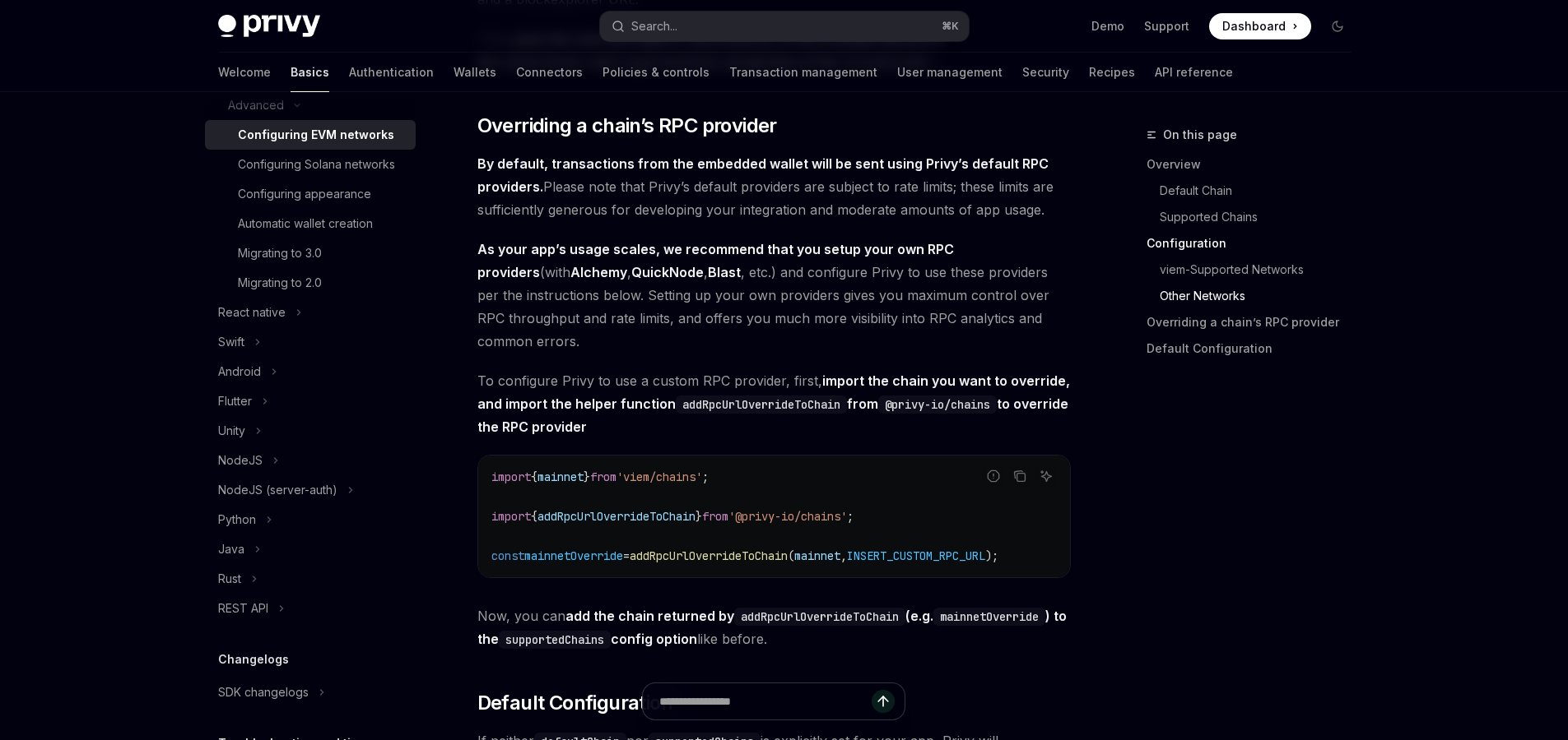
scroll to position [3505, 0]
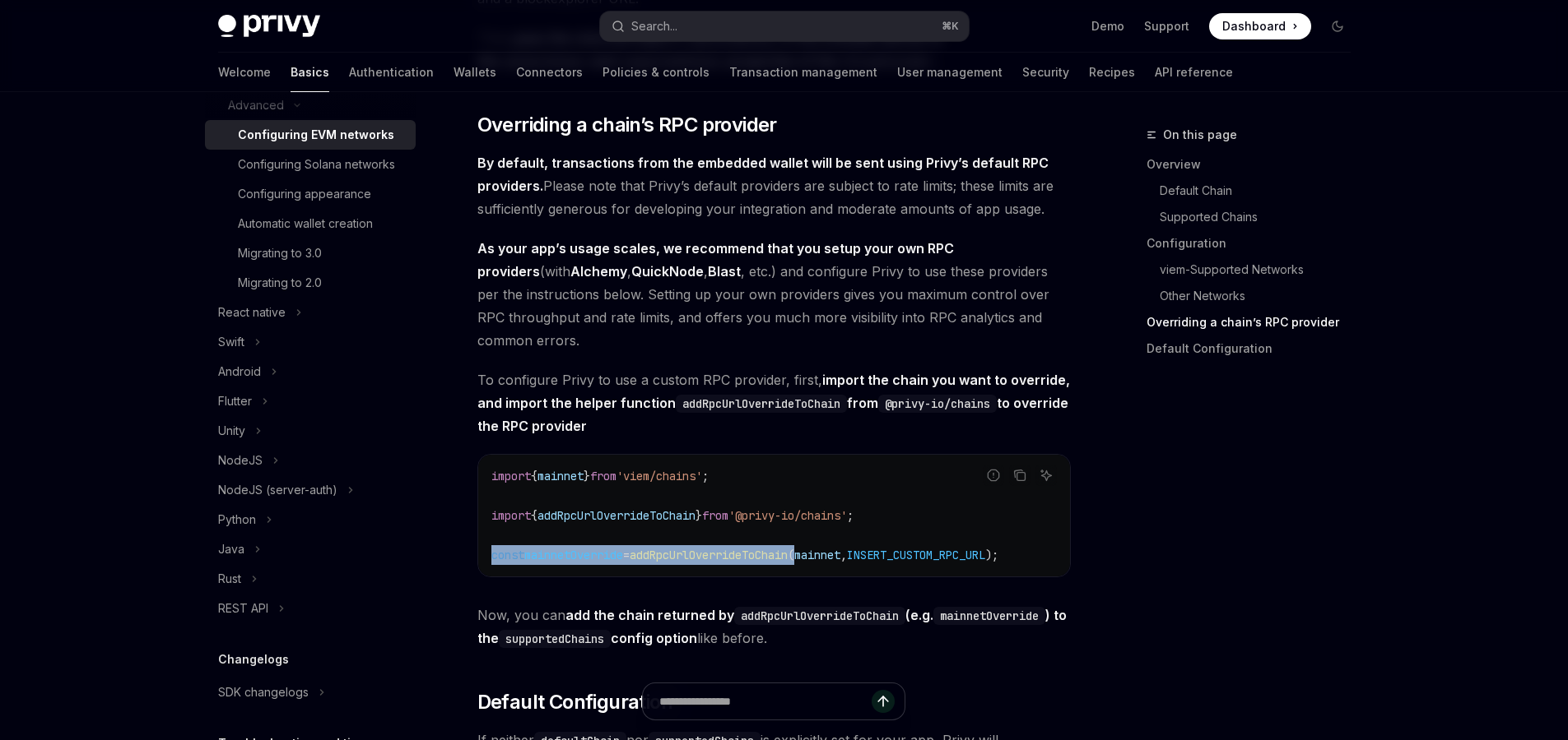
drag, startPoint x: 740, startPoint y: 567, endPoint x: 457, endPoint y: 565, distance: 283.0
click at [597, 563] on span "mainnetOverride" at bounding box center [573, 555] width 98 height 15
click at [735, 563] on span "addRpcUrlOverrideToChain" at bounding box center [708, 555] width 158 height 15
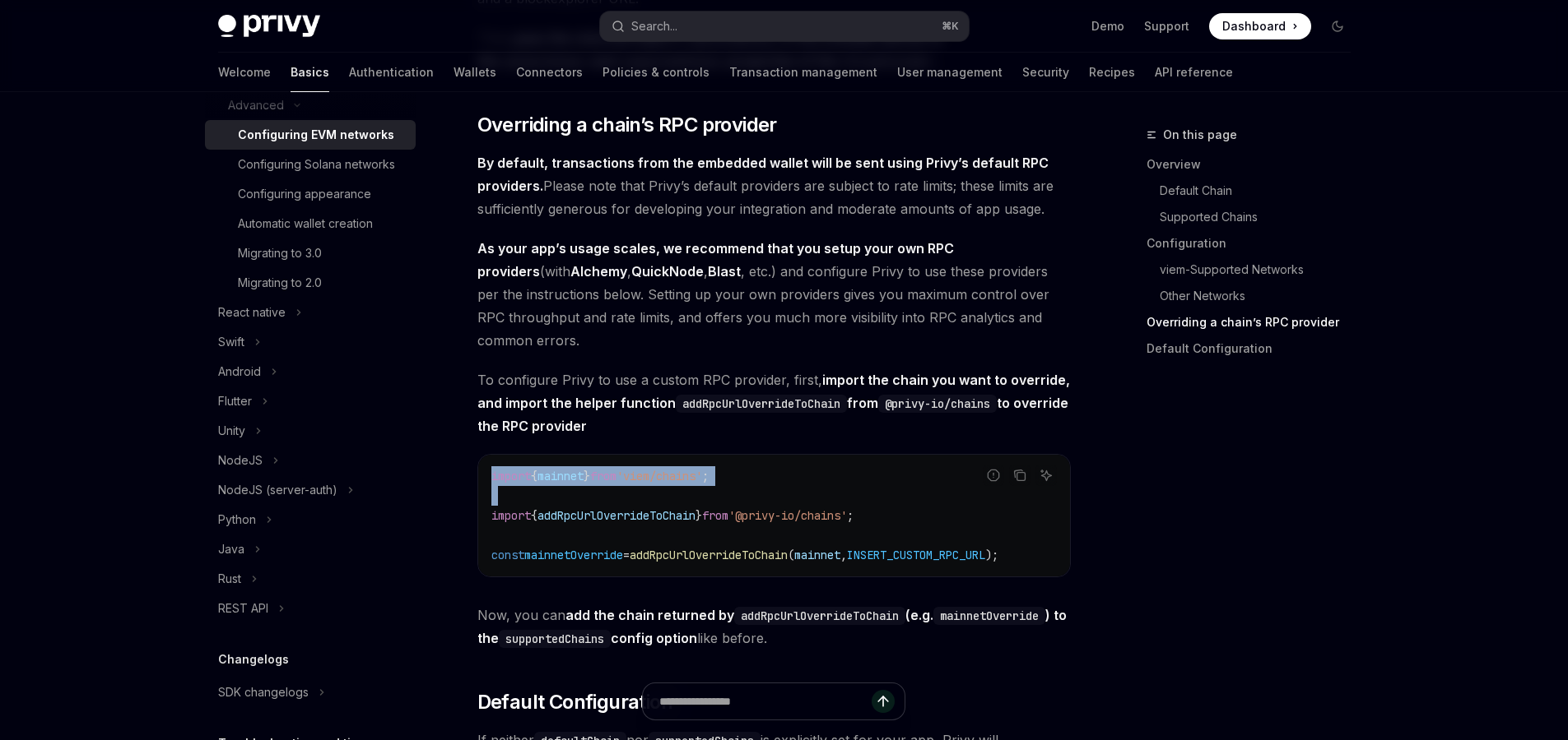
drag, startPoint x: 962, startPoint y: 519, endPoint x: 452, endPoint y: 529, distance: 510.1
click at [791, 523] on span "'@privy-io/chains'" at bounding box center [787, 515] width 119 height 15
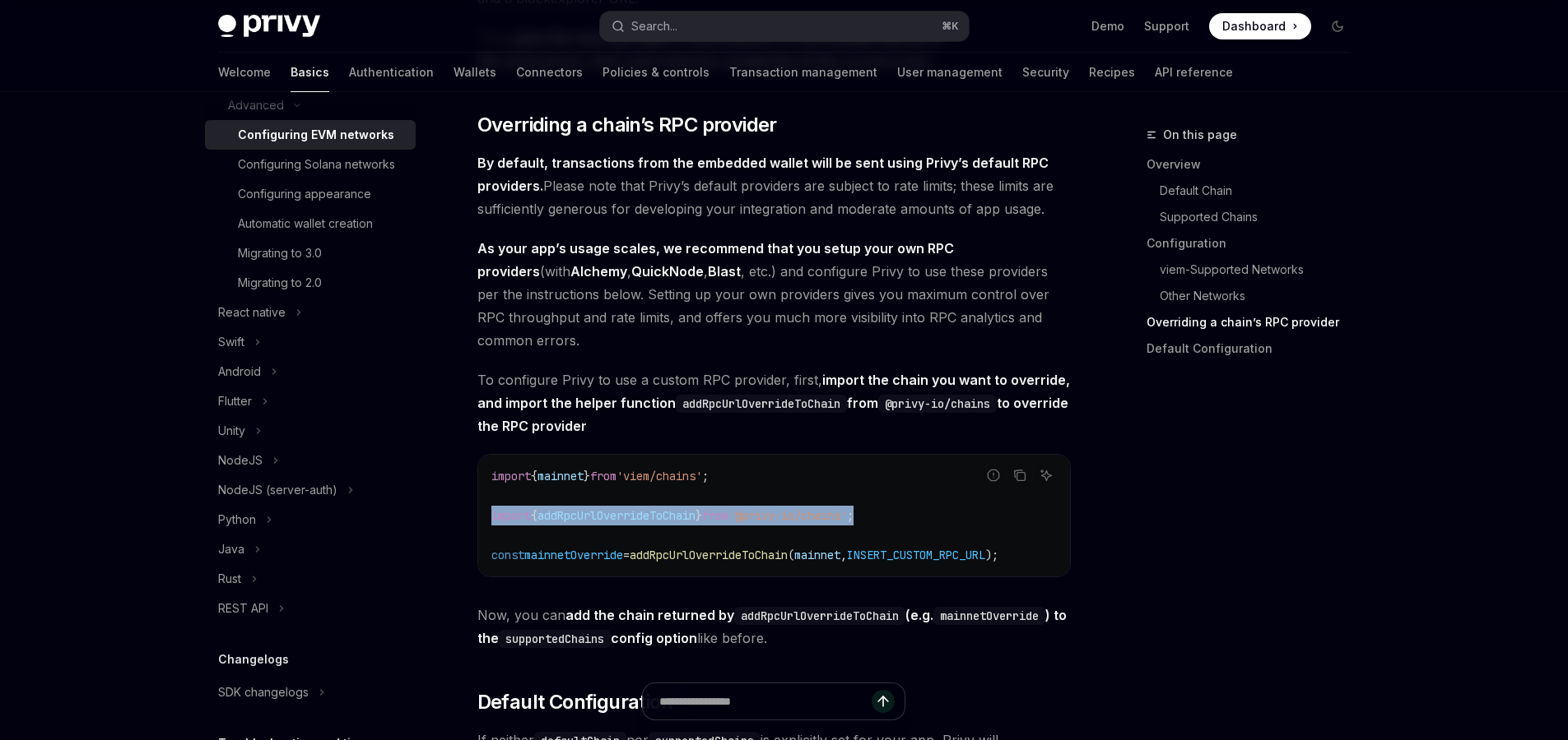
drag, startPoint x: 909, startPoint y: 535, endPoint x: 442, endPoint y: 533, distance: 467.0
copy span "import { addRpcUrlOverrideToChain } from '@privy-io/chains' ;"
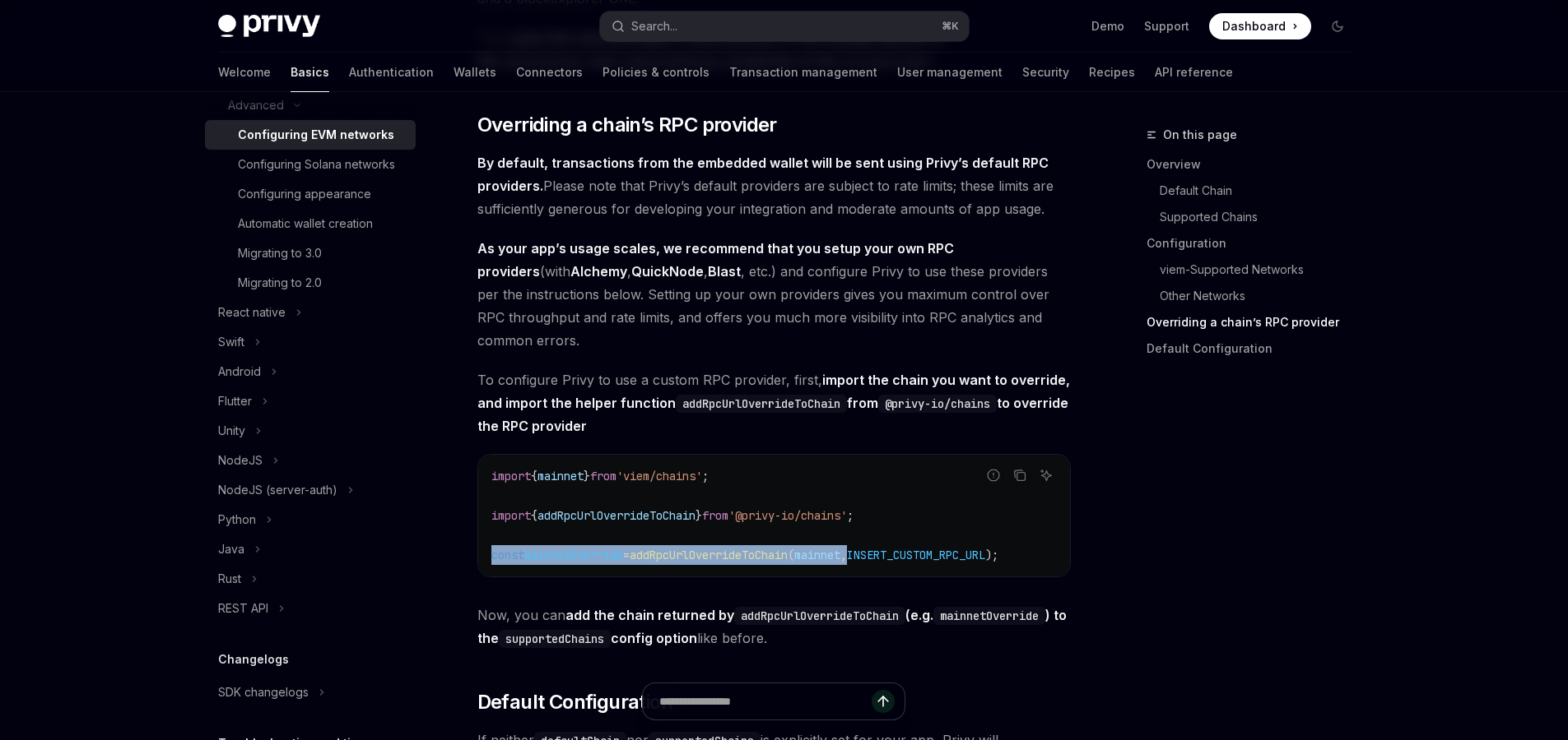
drag, startPoint x: 882, startPoint y: 568, endPoint x: 459, endPoint y: 568, distance: 423.0
copy span "const mainnetOverride = addRpcUrlOverrideToChain ( mainnet ,"
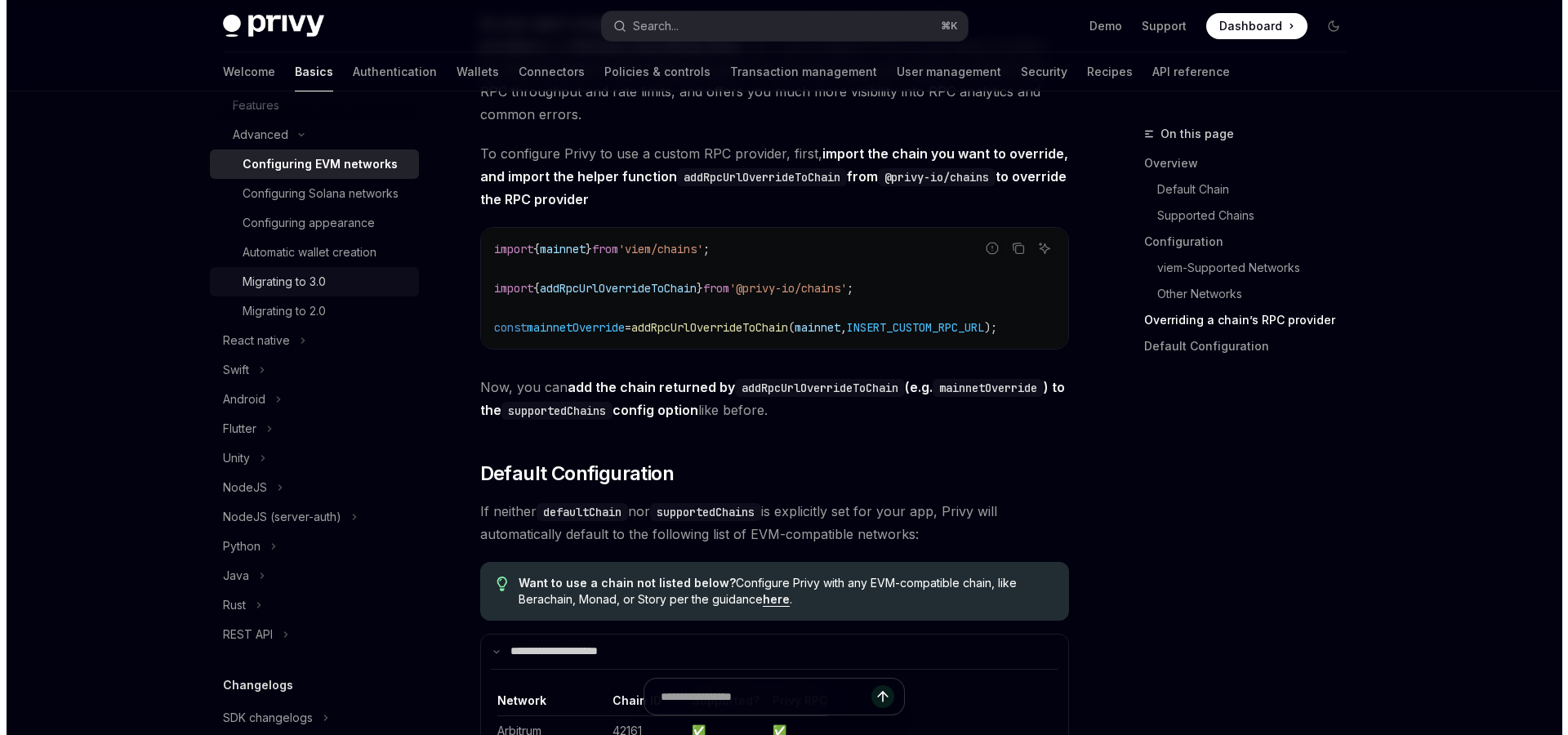
scroll to position [298, 0]
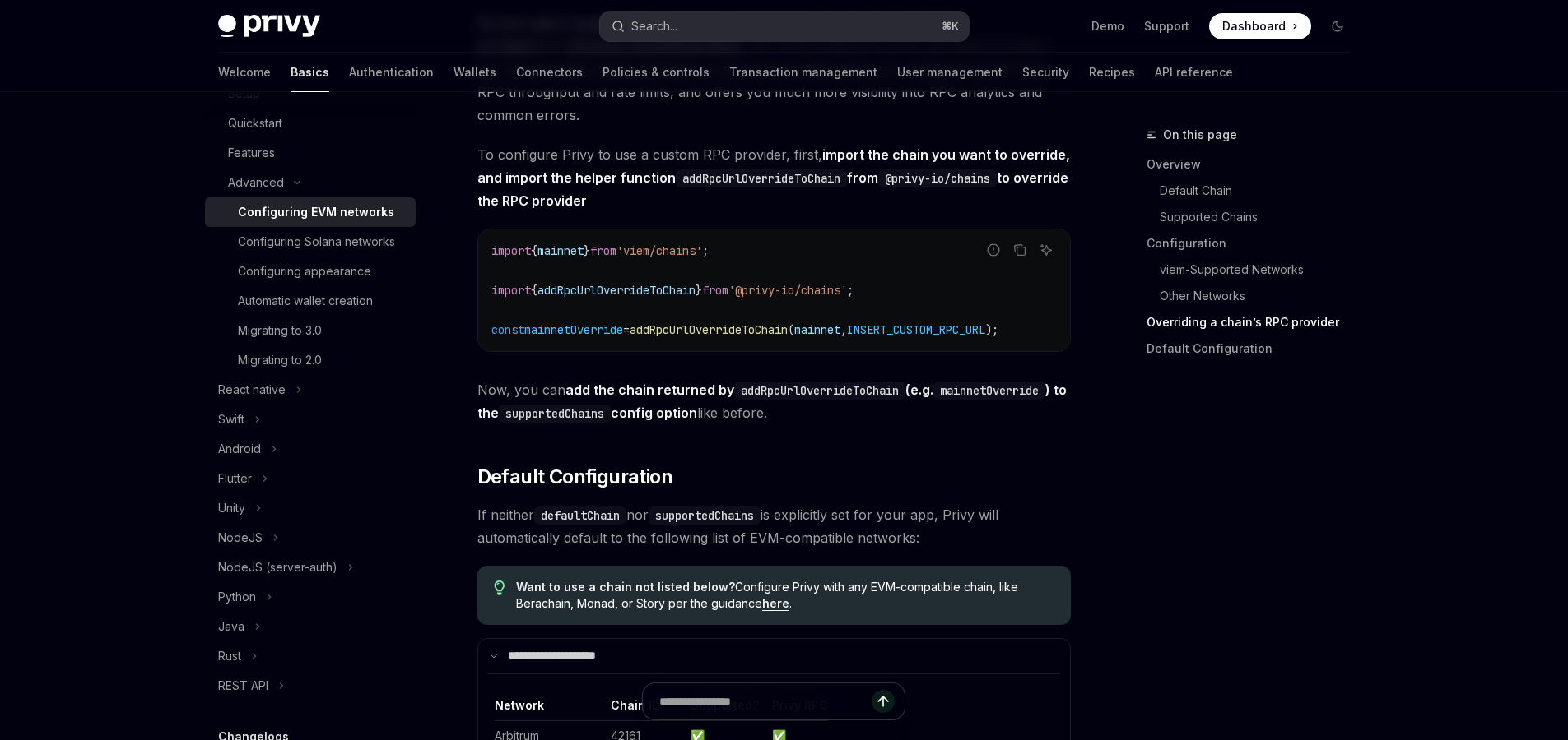
click at [719, 28] on button "Search... ⌘ K" at bounding box center [784, 27] width 369 height 29
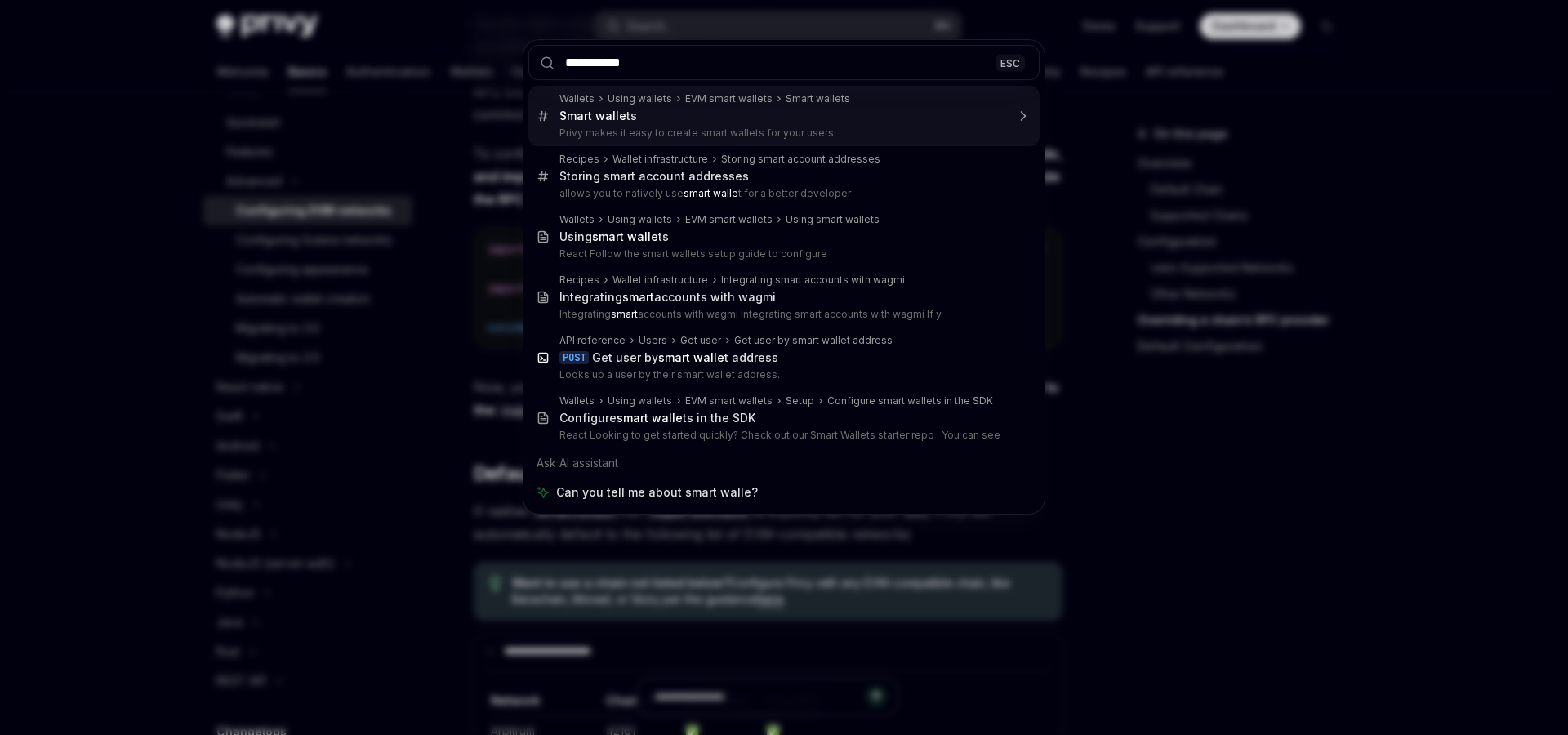
type input "**********"
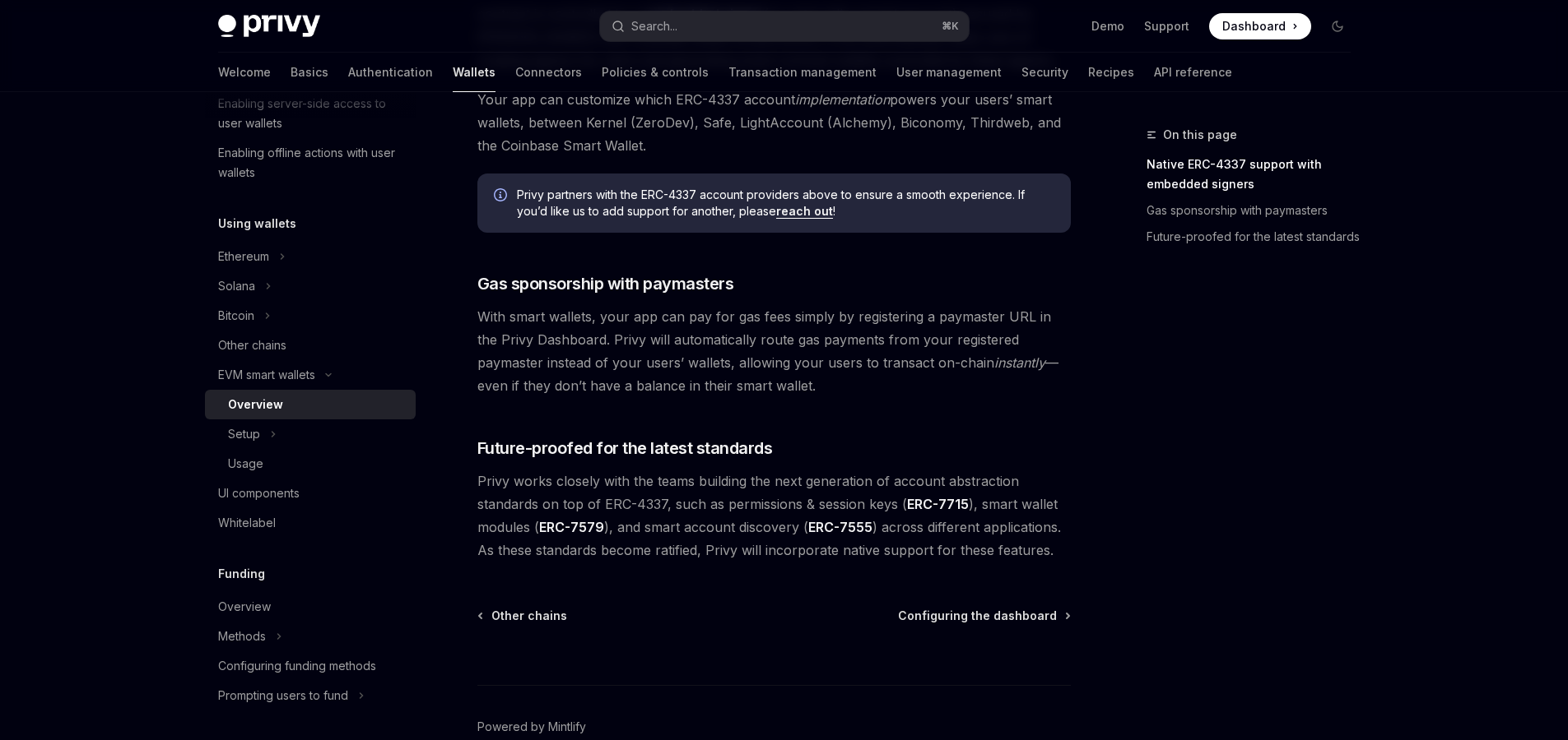
scroll to position [1165, 0]
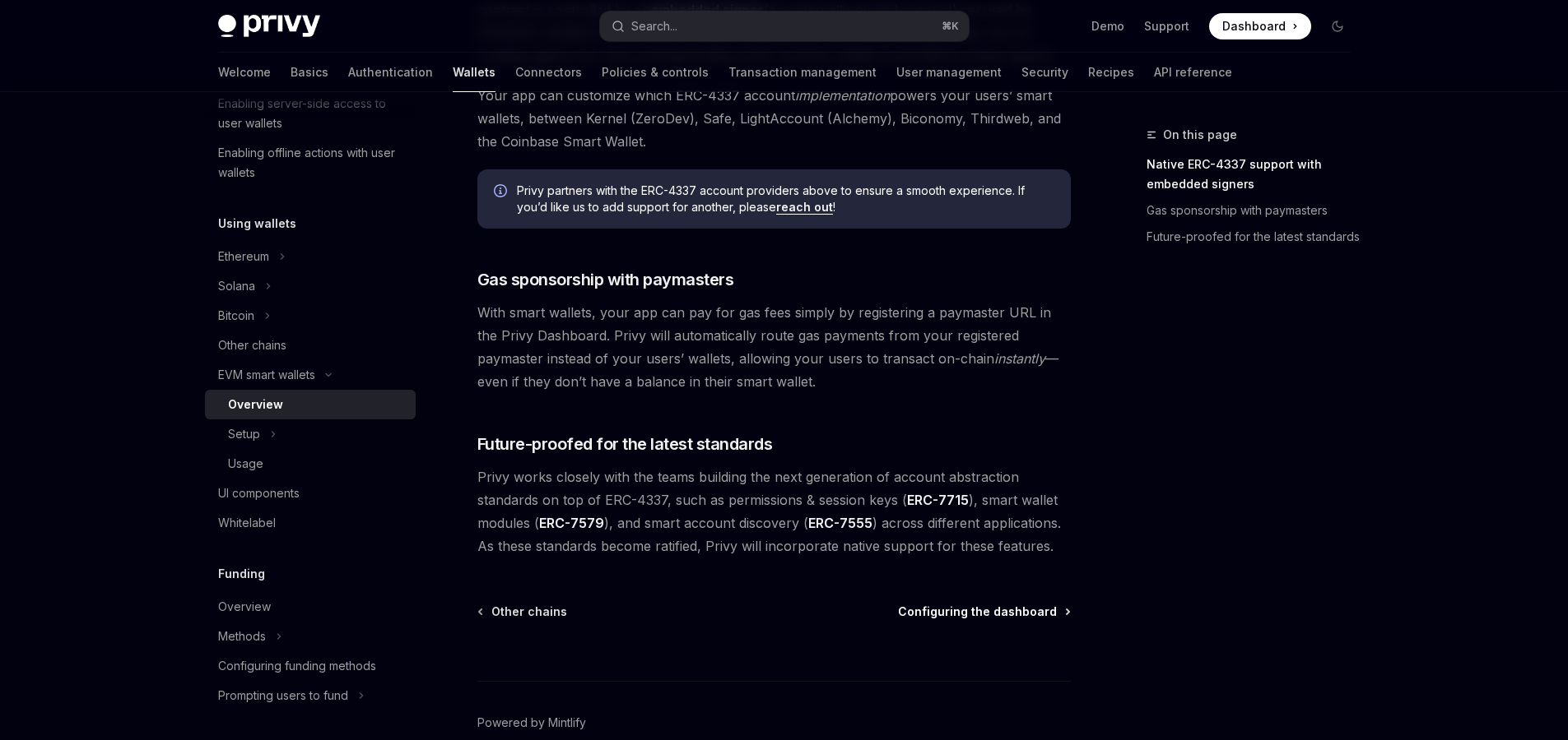
click at [980, 610] on span "Configuring the dashboard" at bounding box center [977, 611] width 159 height 17
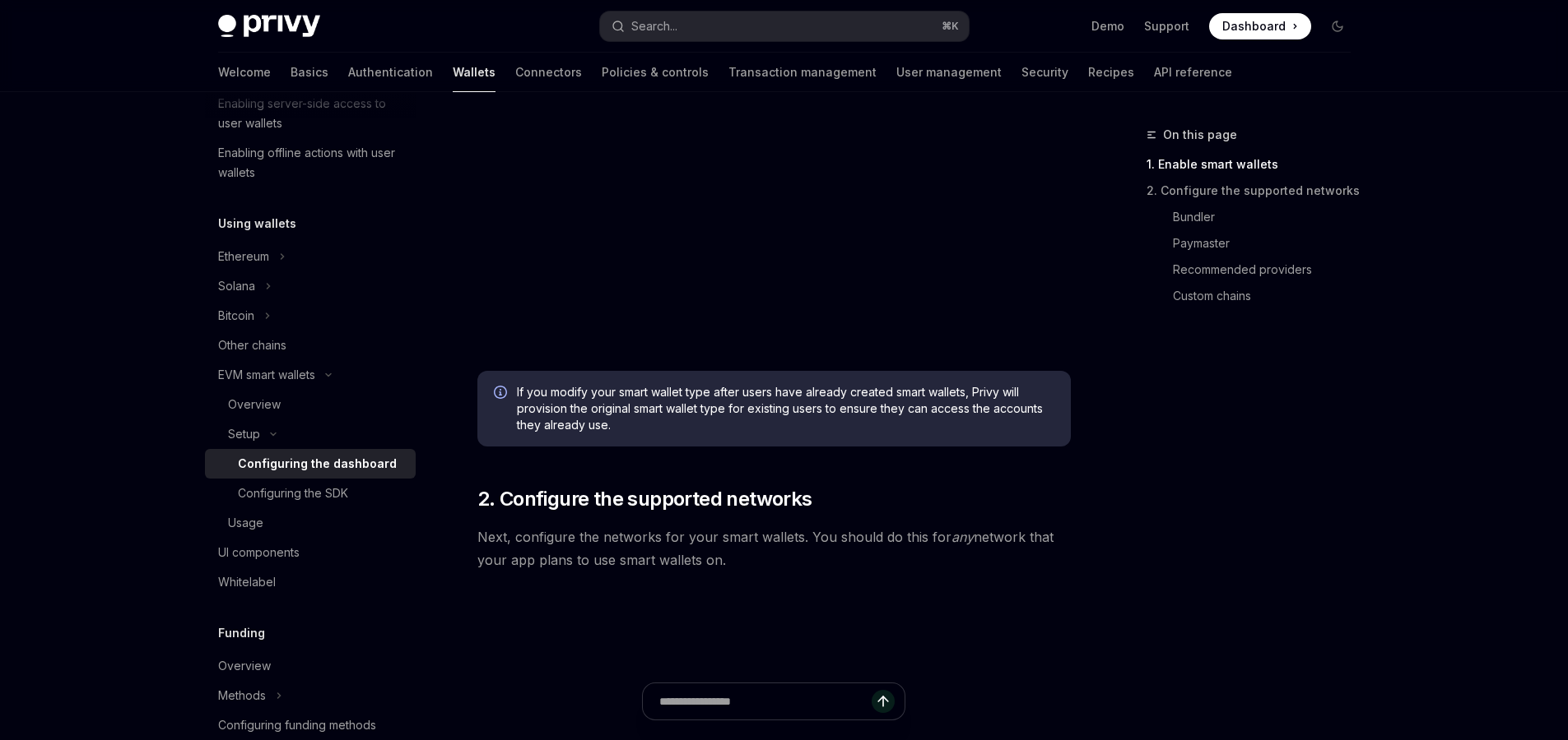
scroll to position [558, 0]
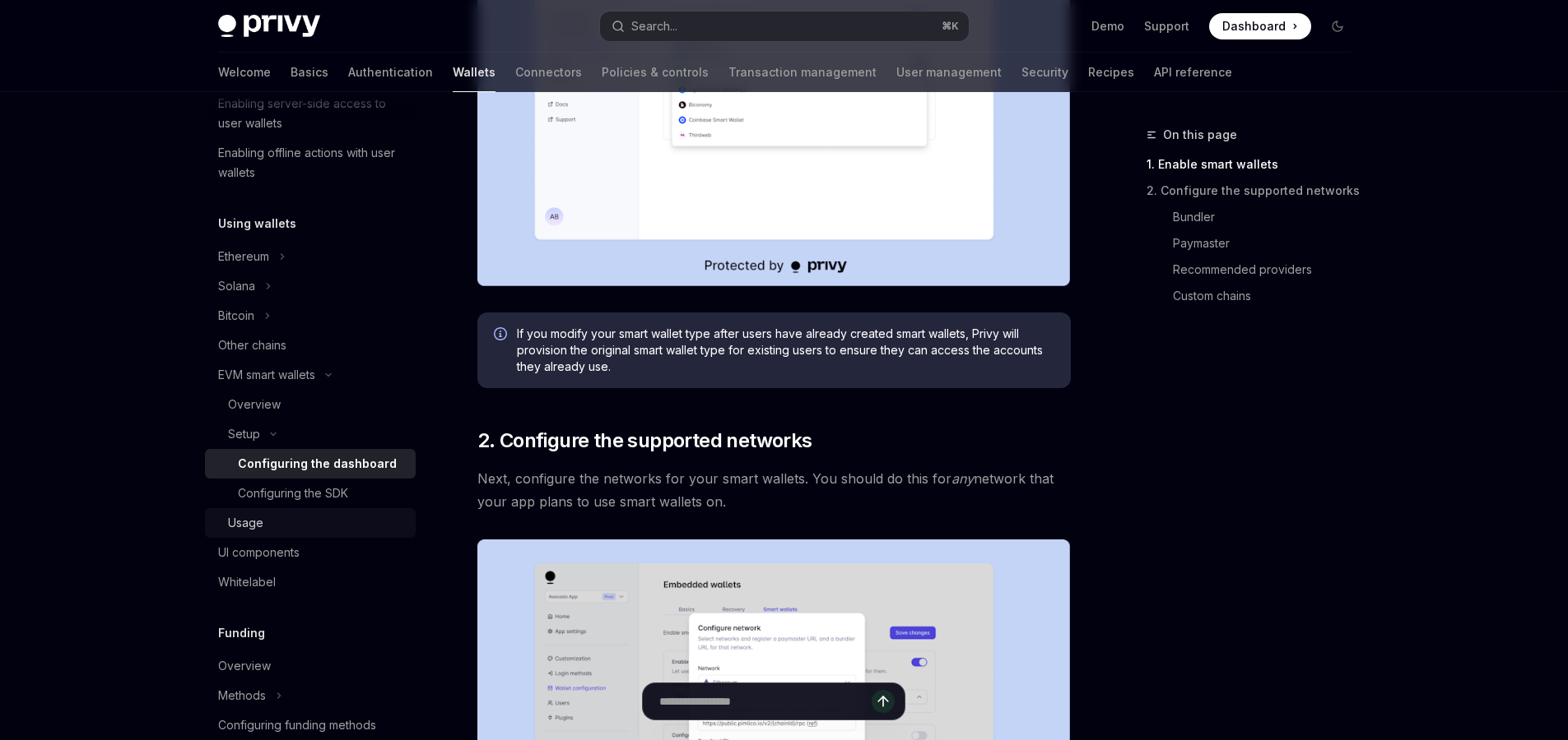
click at [300, 527] on div "Usage" at bounding box center [317, 523] width 178 height 20
type textarea "*"
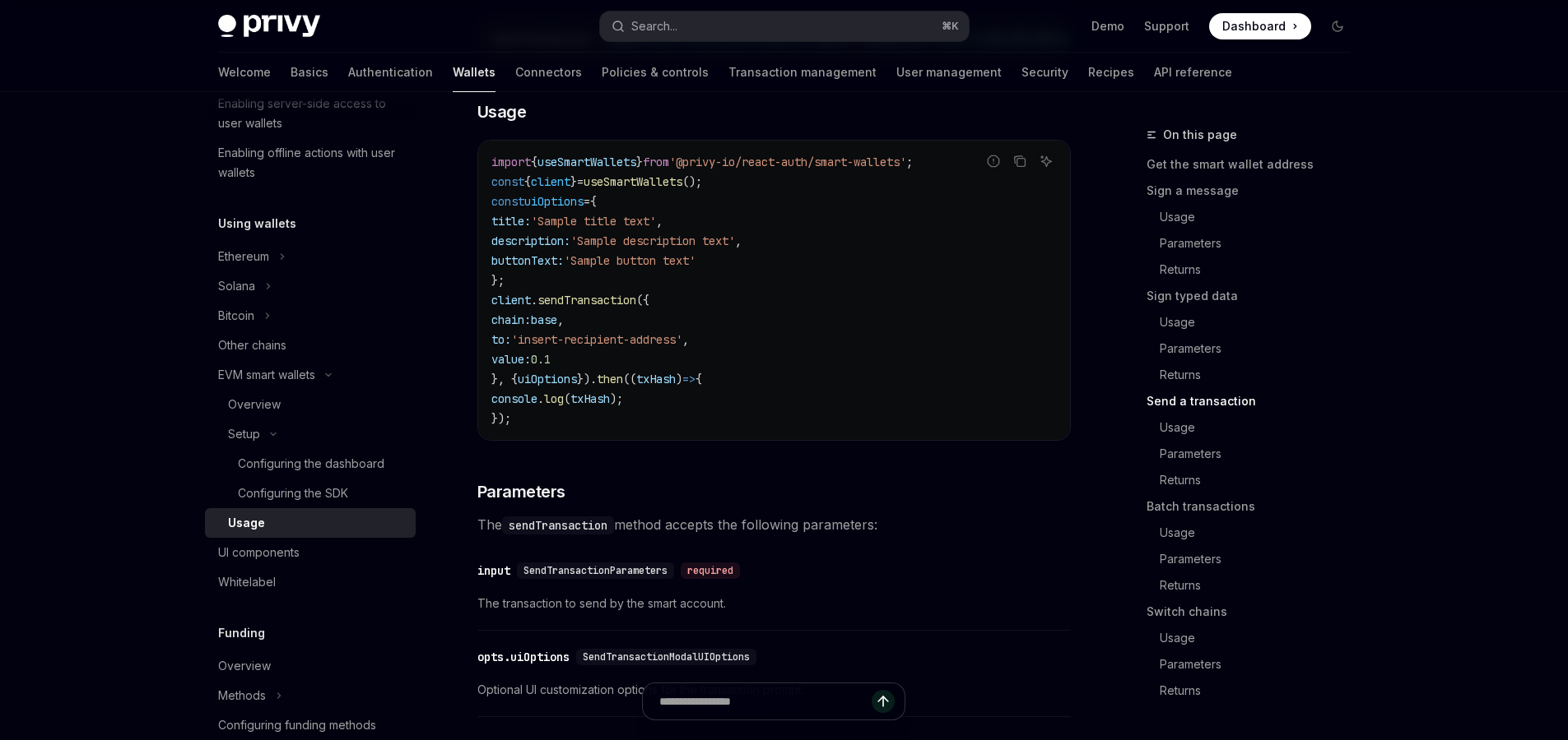
scroll to position [2564, 0]
click at [557, 323] on span "base" at bounding box center [544, 315] width 27 height 15
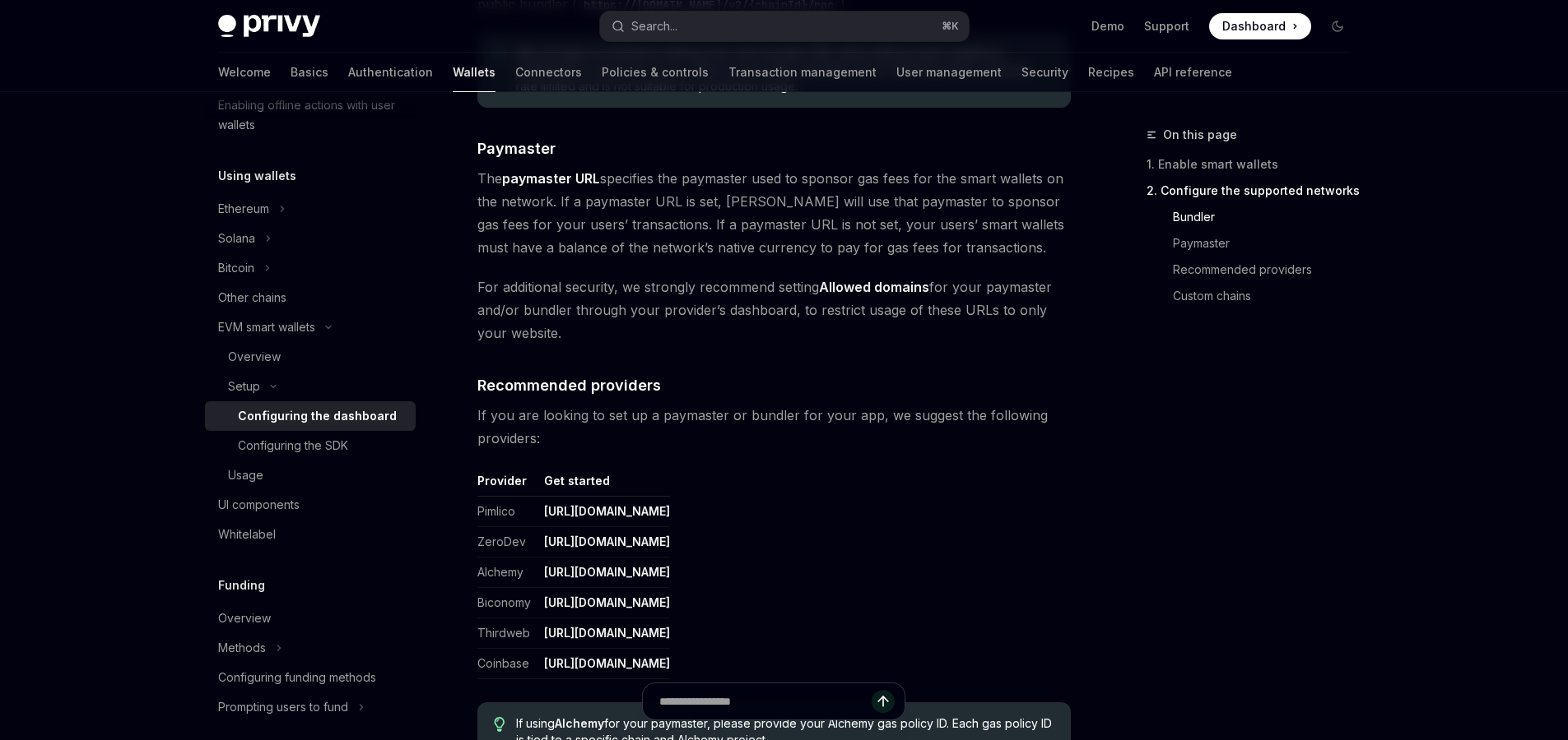
scroll to position [1699, 0]
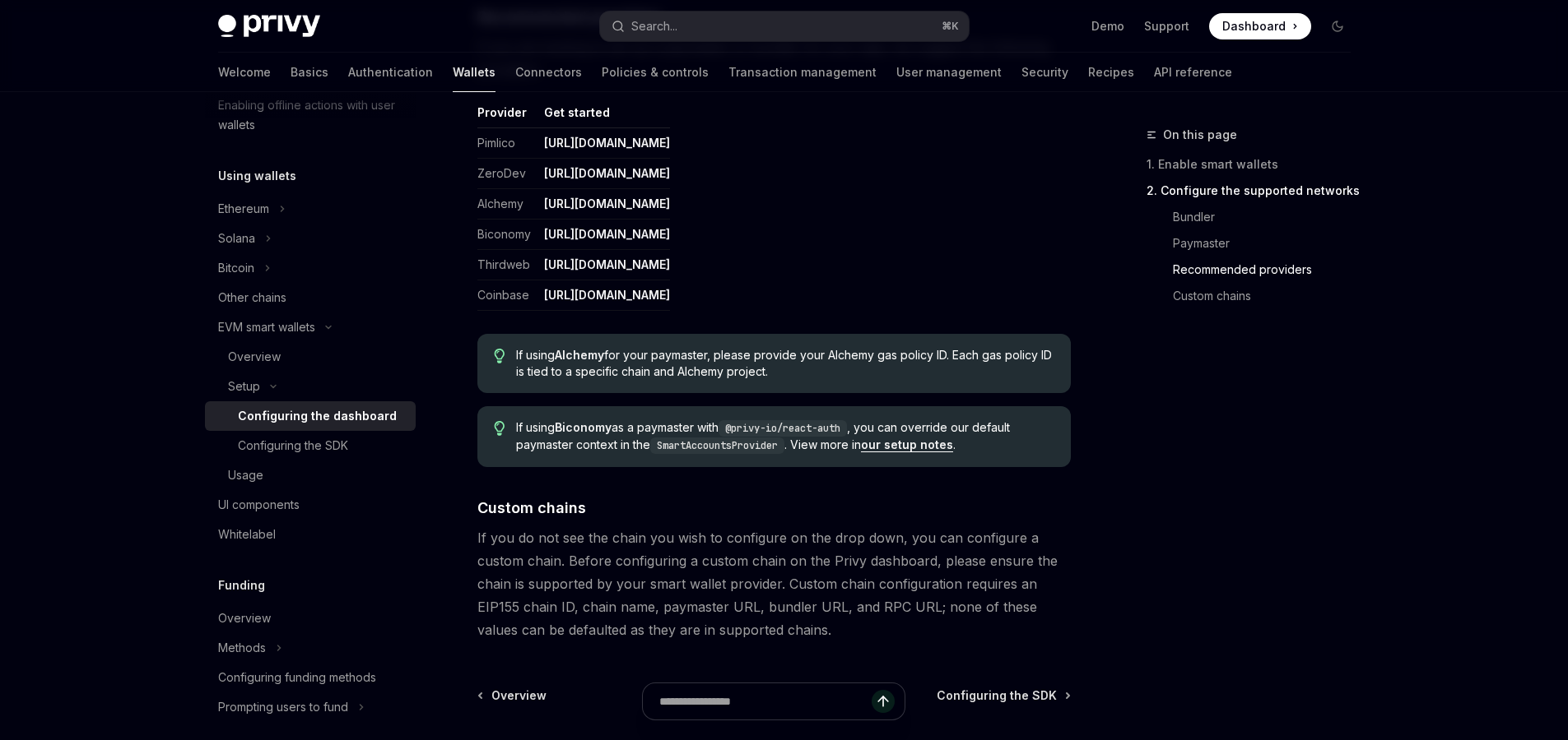
scroll to position [2069, 0]
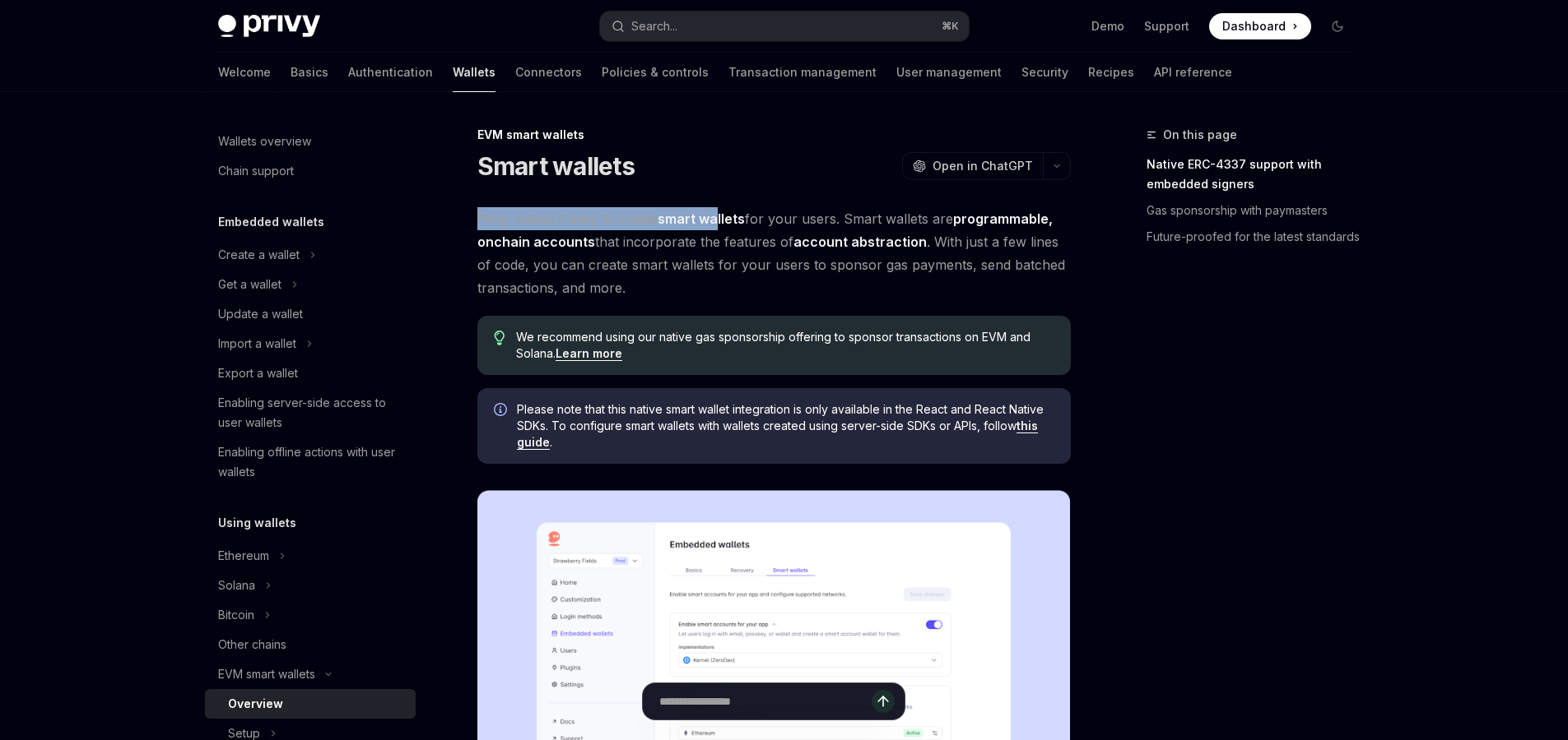
drag, startPoint x: 478, startPoint y: 217, endPoint x: 716, endPoint y: 220, distance: 238.0
click at [716, 220] on span "Privy makes it easy to create smart wallets for your users. Smart wallets are p…" at bounding box center [775, 254] width 594 height 92
click at [716, 220] on strong "smart wallets" at bounding box center [701, 218] width 87 height 17
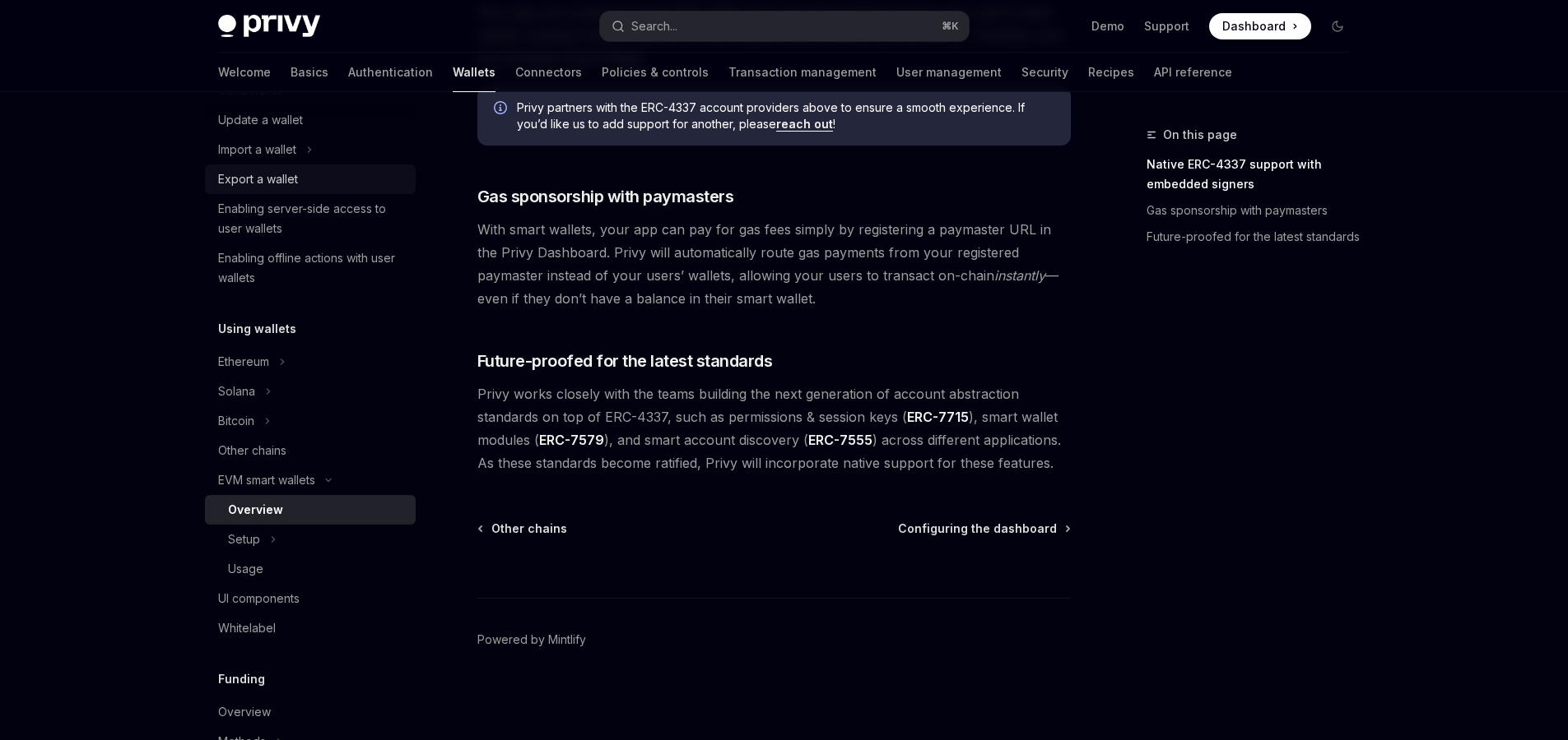
scroll to position [235, 0]
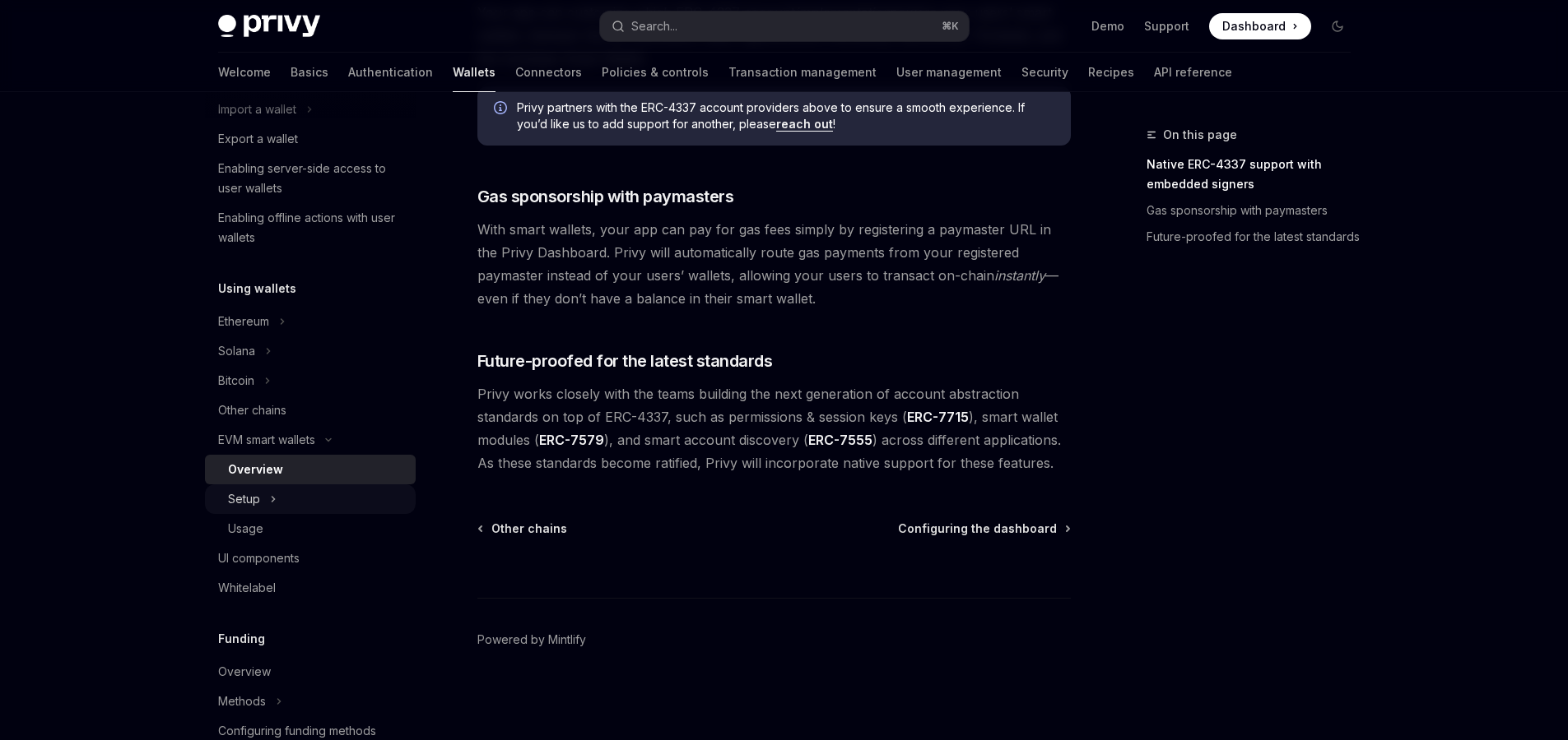
click at [261, 494] on button "Setup" at bounding box center [310, 499] width 210 height 29
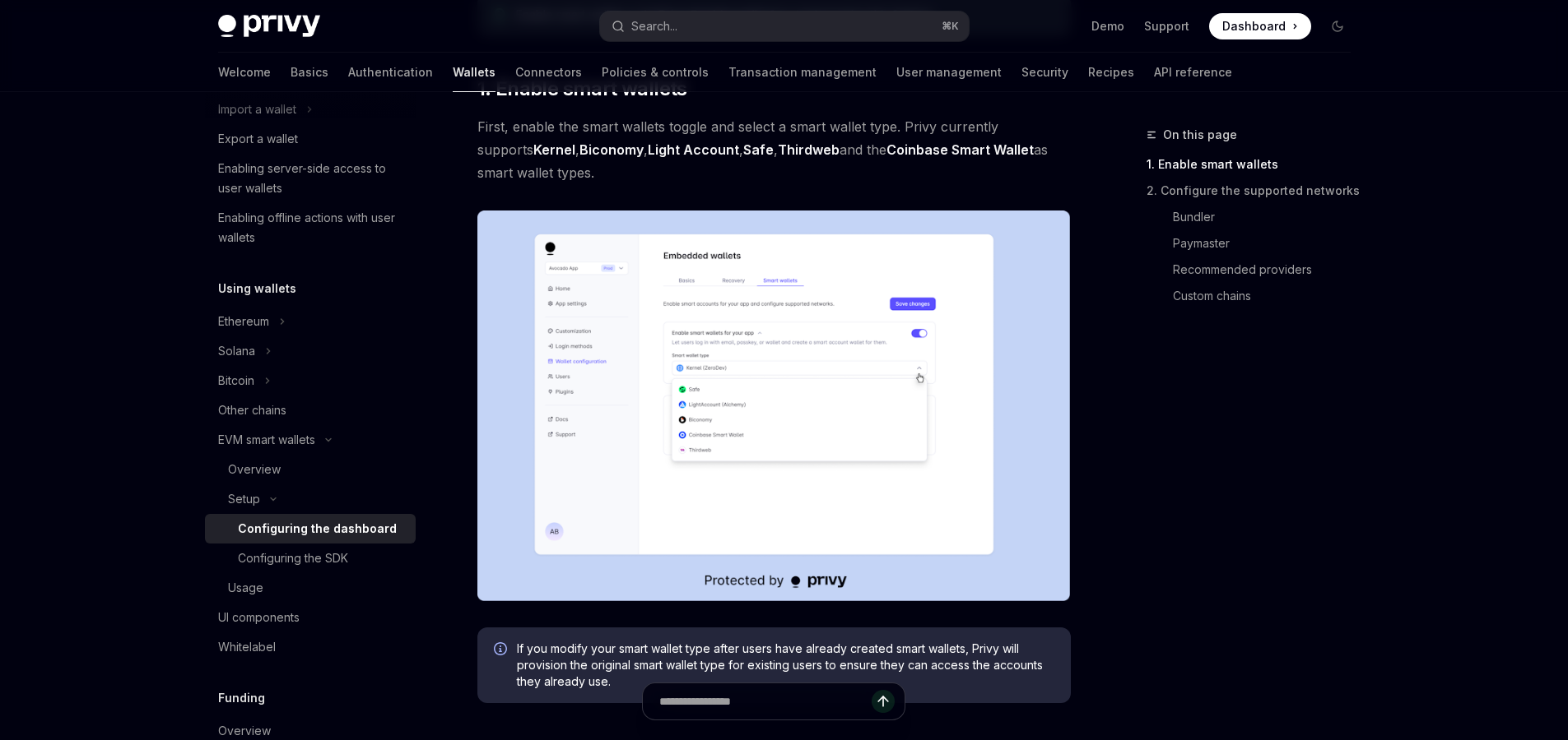
scroll to position [311, 0]
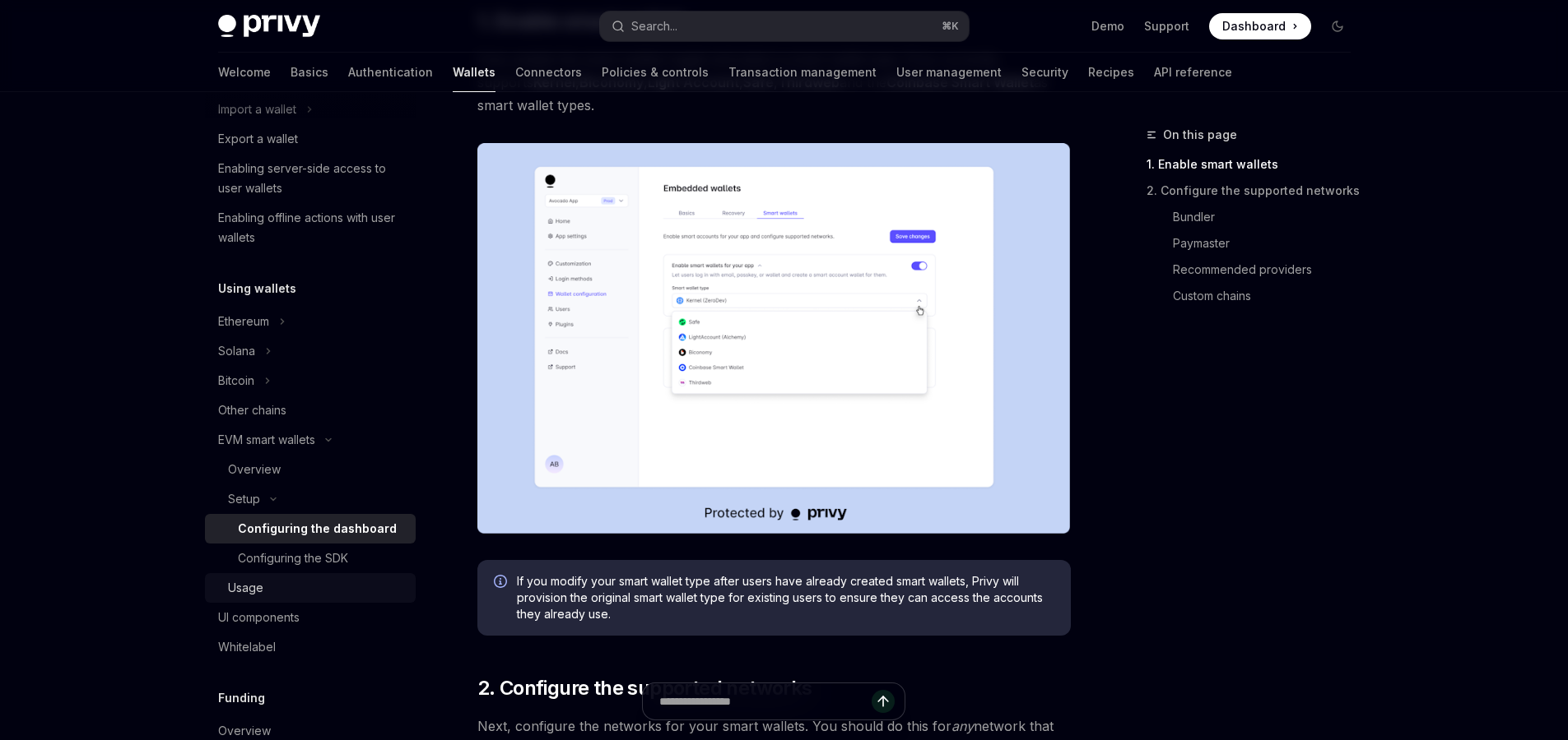
click at [256, 597] on div "Usage" at bounding box center [246, 589] width 35 height 20
type textarea "*"
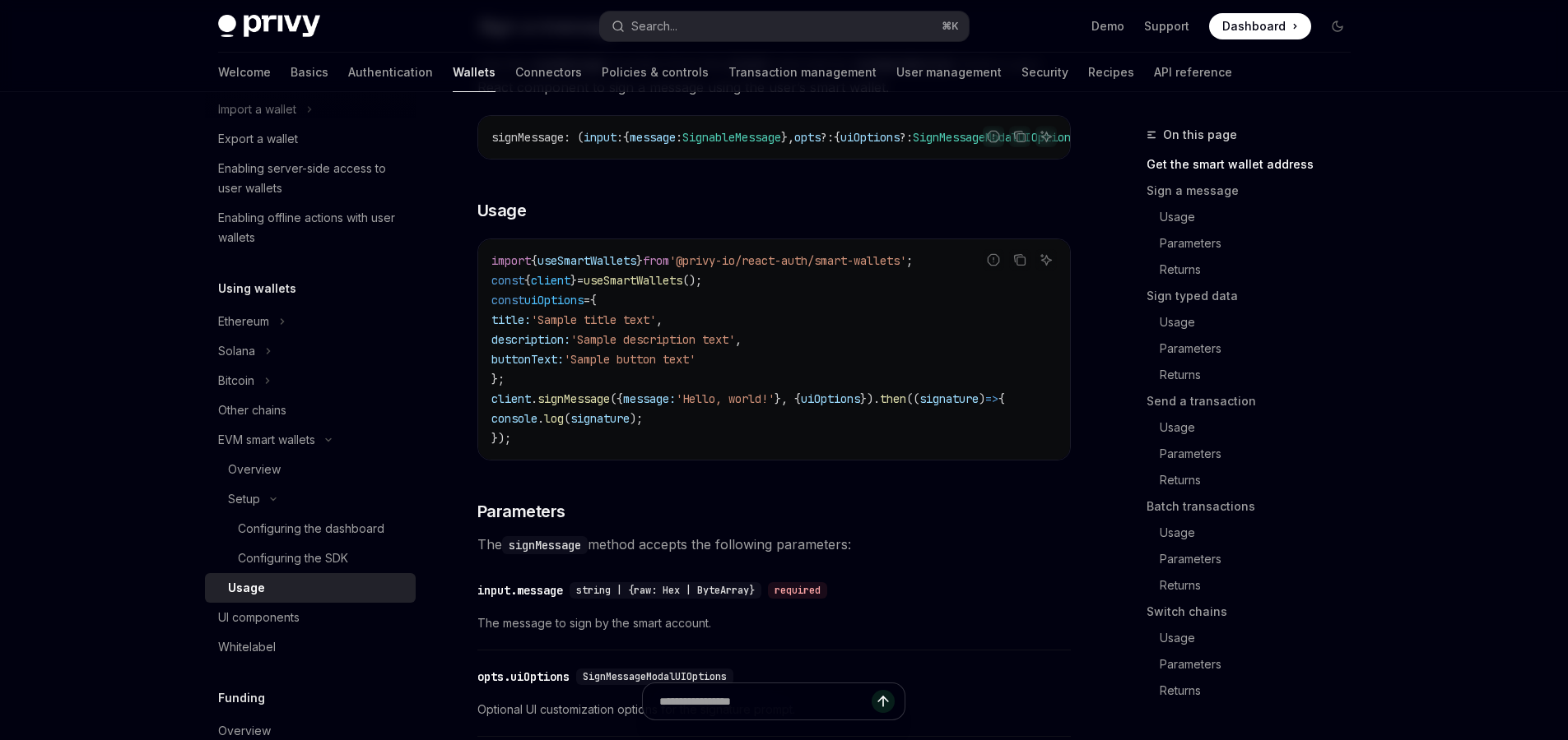
scroll to position [699, 0]
